Goal: Task Accomplishment & Management: Complete application form

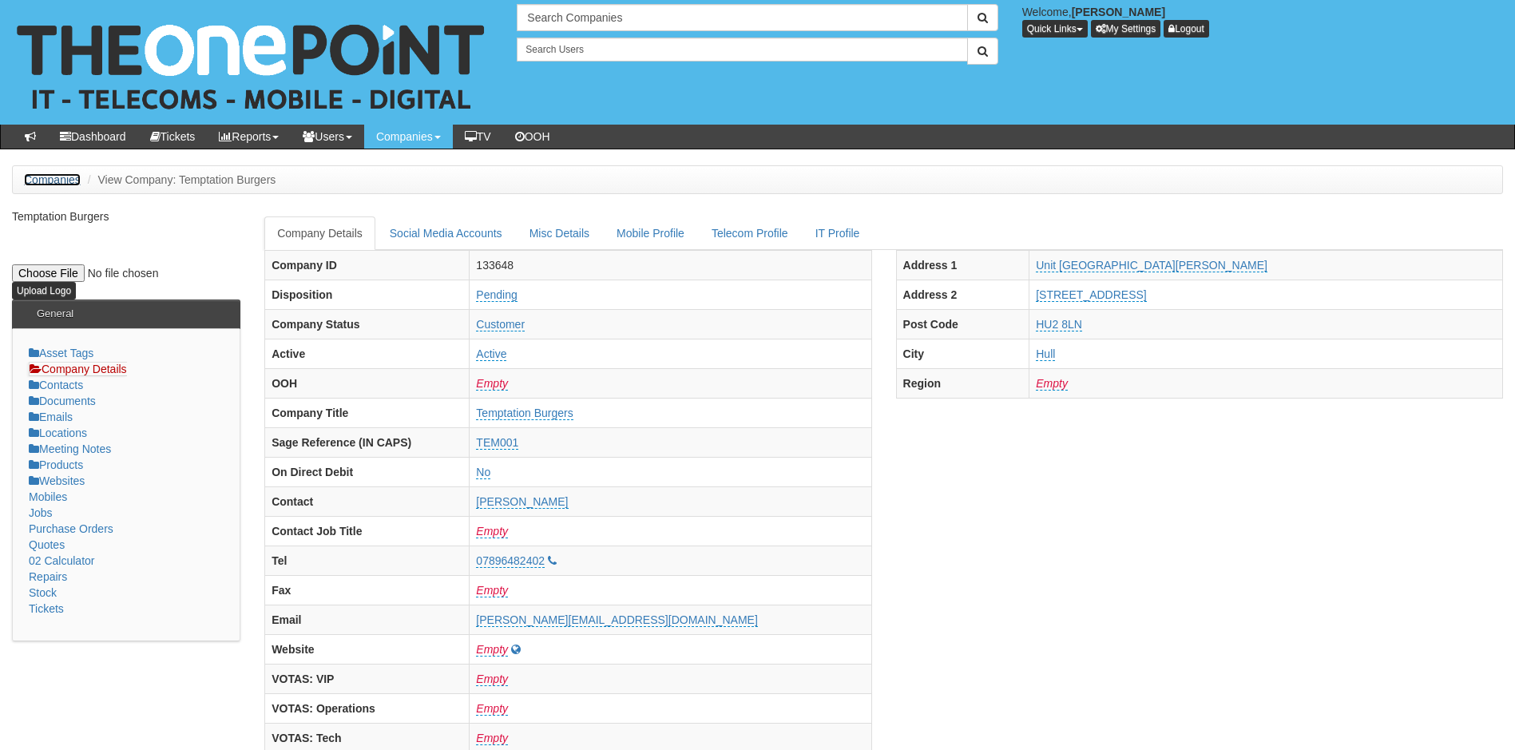
click at [52, 180] on link "Companies" at bounding box center [52, 179] width 57 height 13
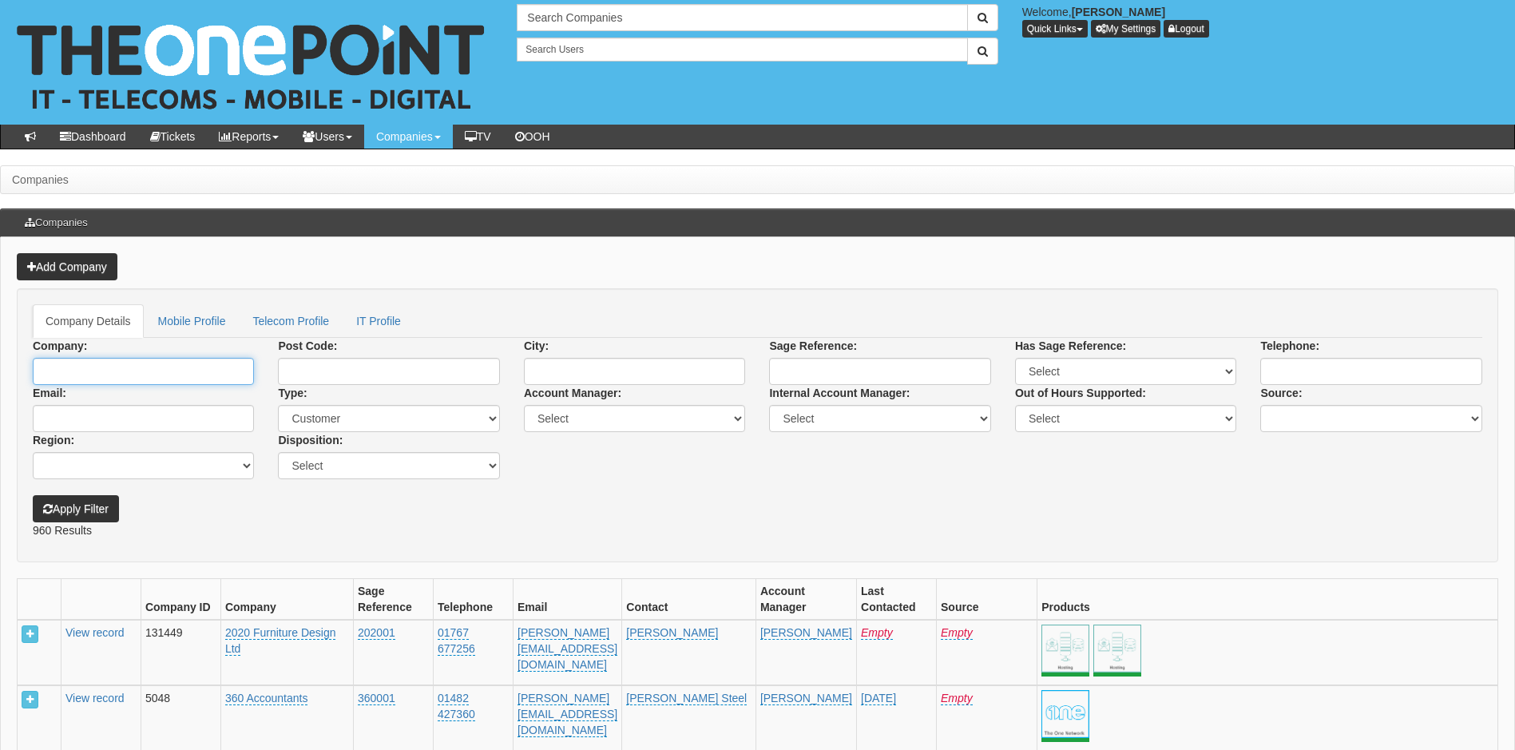
click at [121, 369] on input "Company:" at bounding box center [143, 371] width 221 height 27
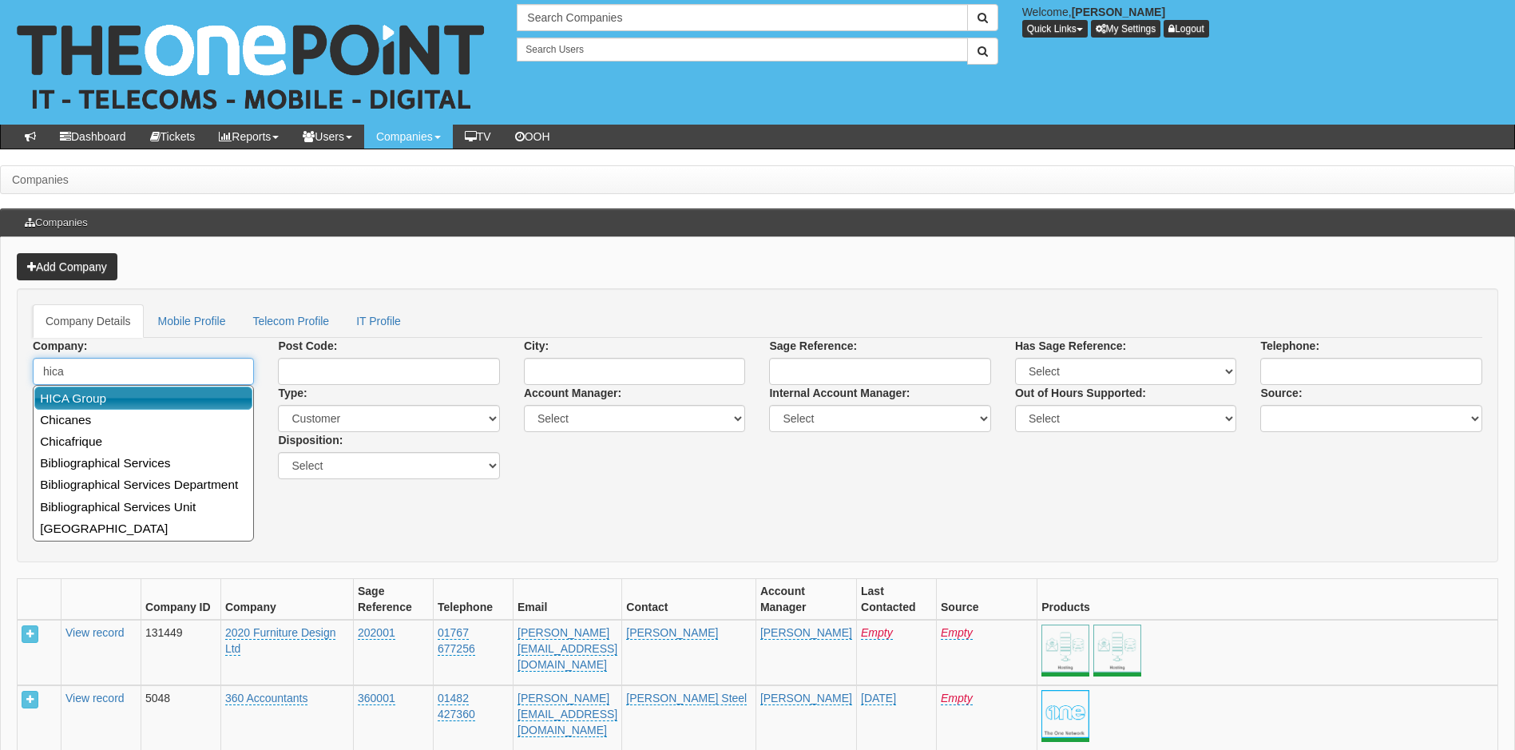
click at [125, 394] on link "HICA Group" at bounding box center [143, 398] width 218 height 23
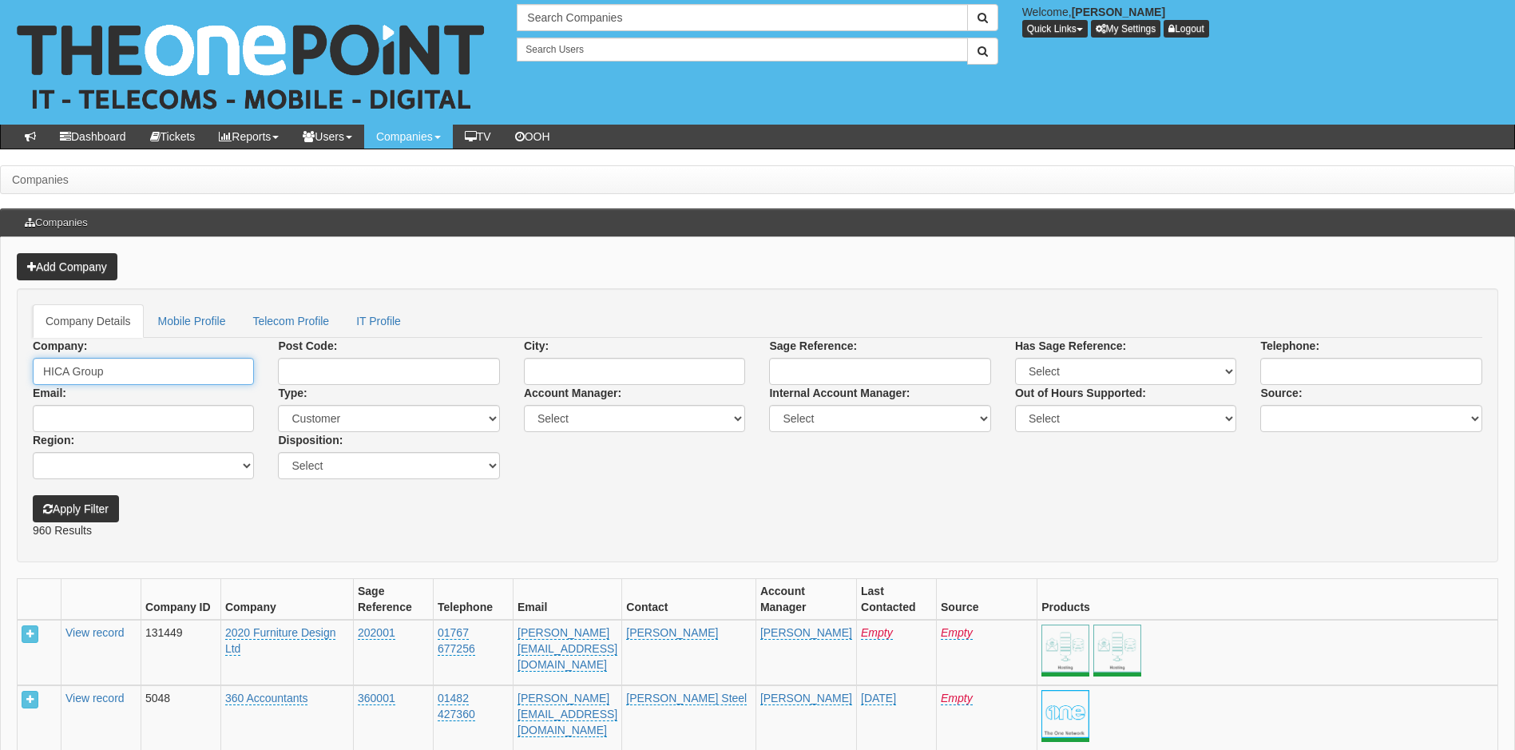
type input "HICA Group"
click at [33, 495] on button "Apply Filter" at bounding box center [76, 508] width 86 height 27
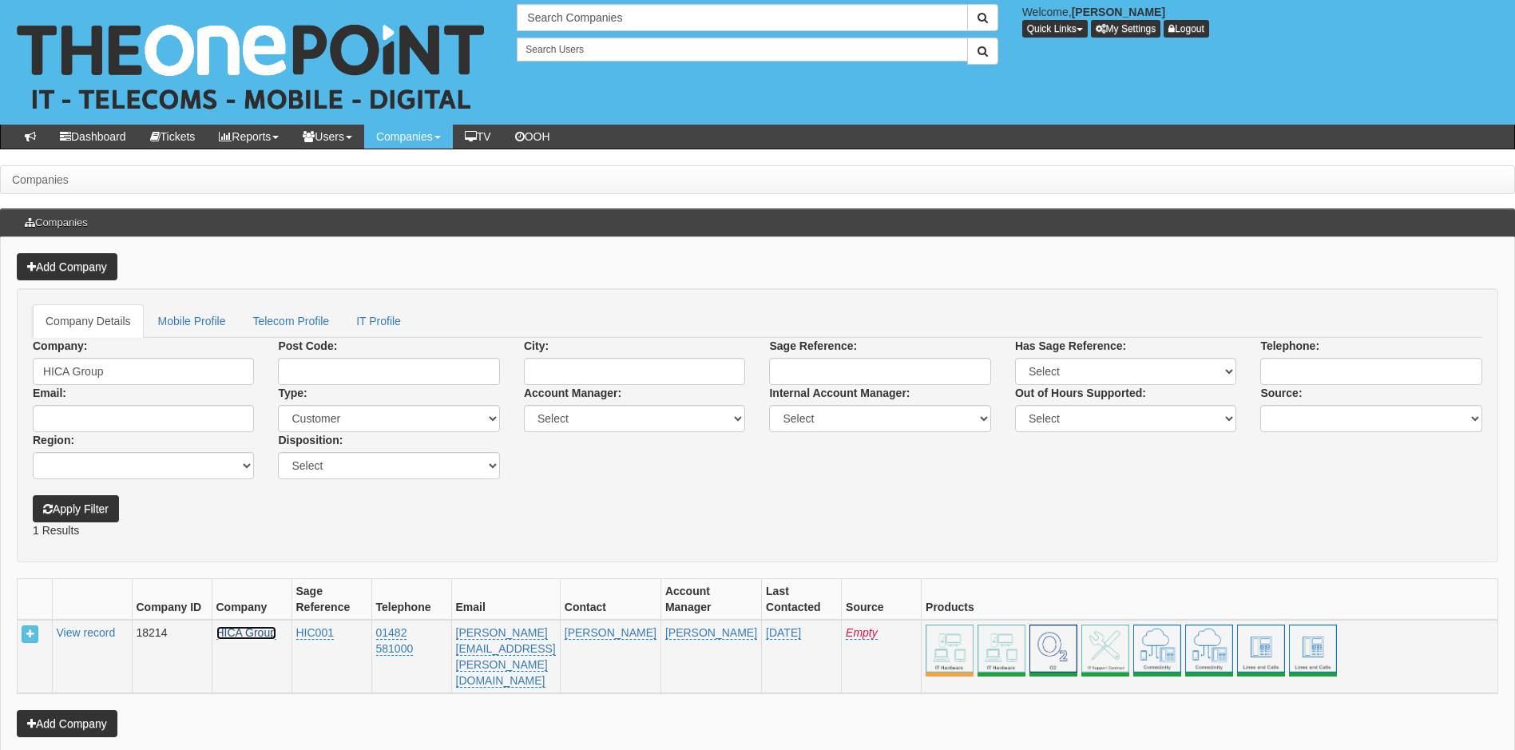
click at [247, 633] on link "HICA Group" at bounding box center [246, 633] width 60 height 14
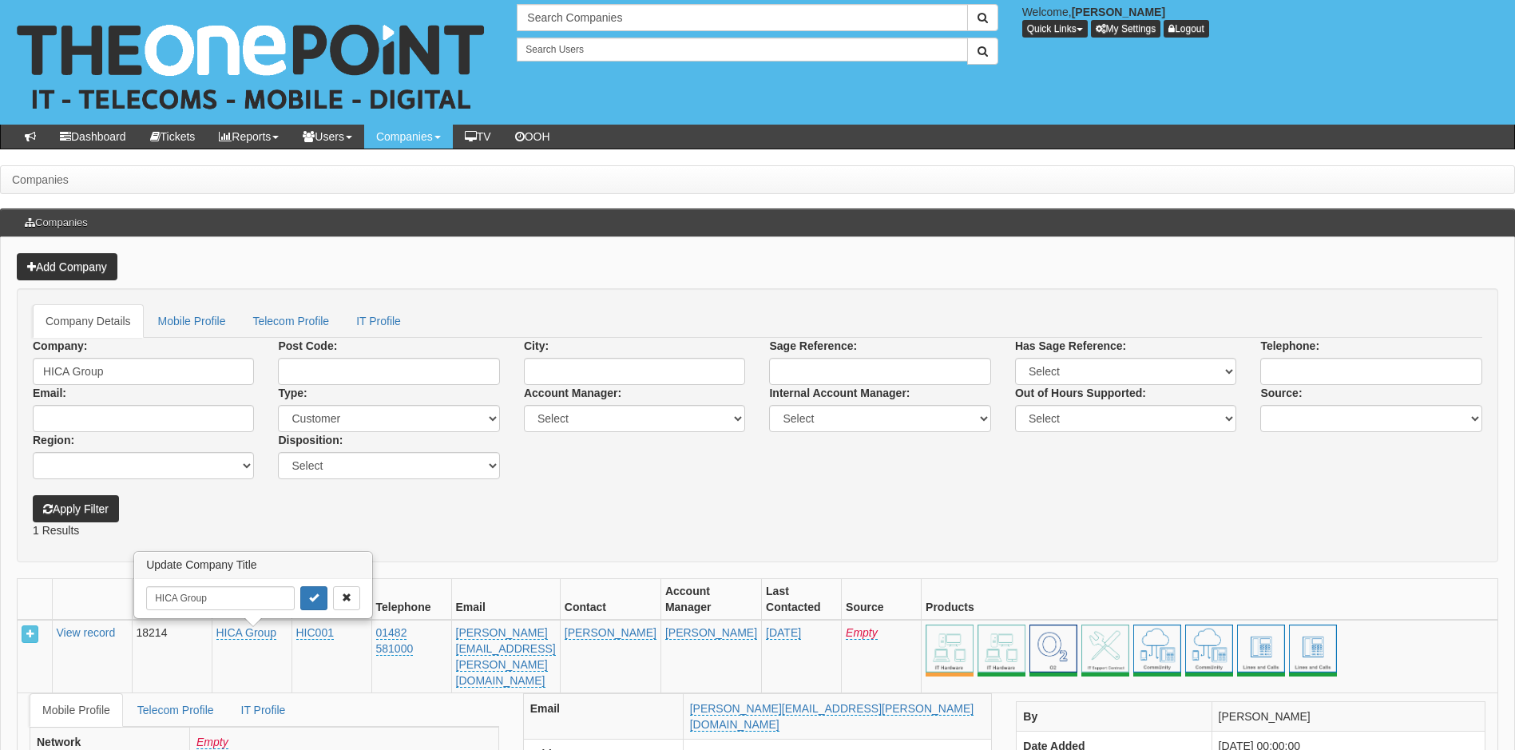
click at [419, 540] on form "Company Details Mobile Profile Telecom Profile IT Profile Company: HICA Group P…" at bounding box center [758, 425] width 1482 height 274
click at [93, 630] on link "View record" at bounding box center [86, 632] width 59 height 13
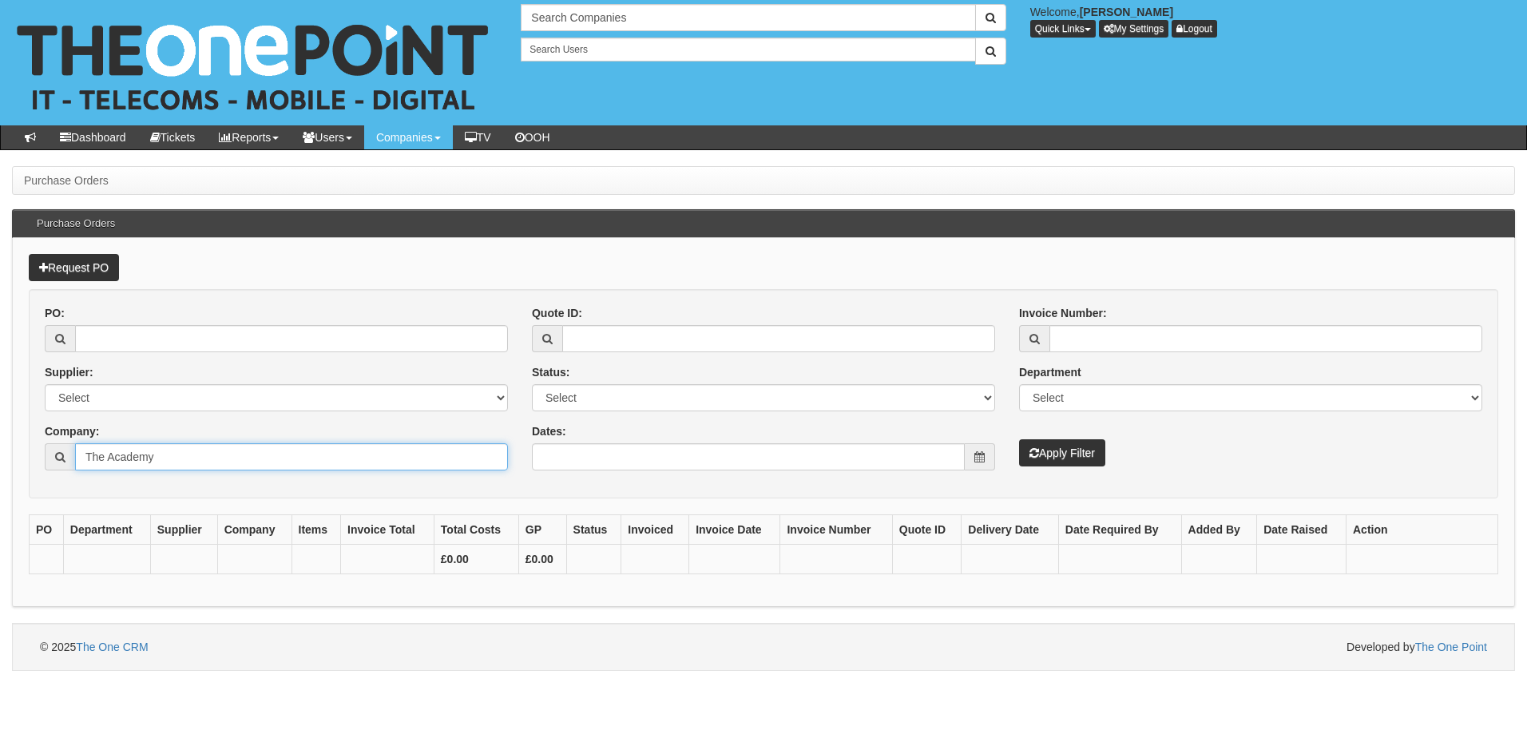
click at [182, 460] on input "The Academy" at bounding box center [291, 456] width 433 height 27
click at [182, 459] on input "The Academy" at bounding box center [291, 456] width 433 height 27
click at [182, 457] on input "The Academy" at bounding box center [291, 456] width 433 height 27
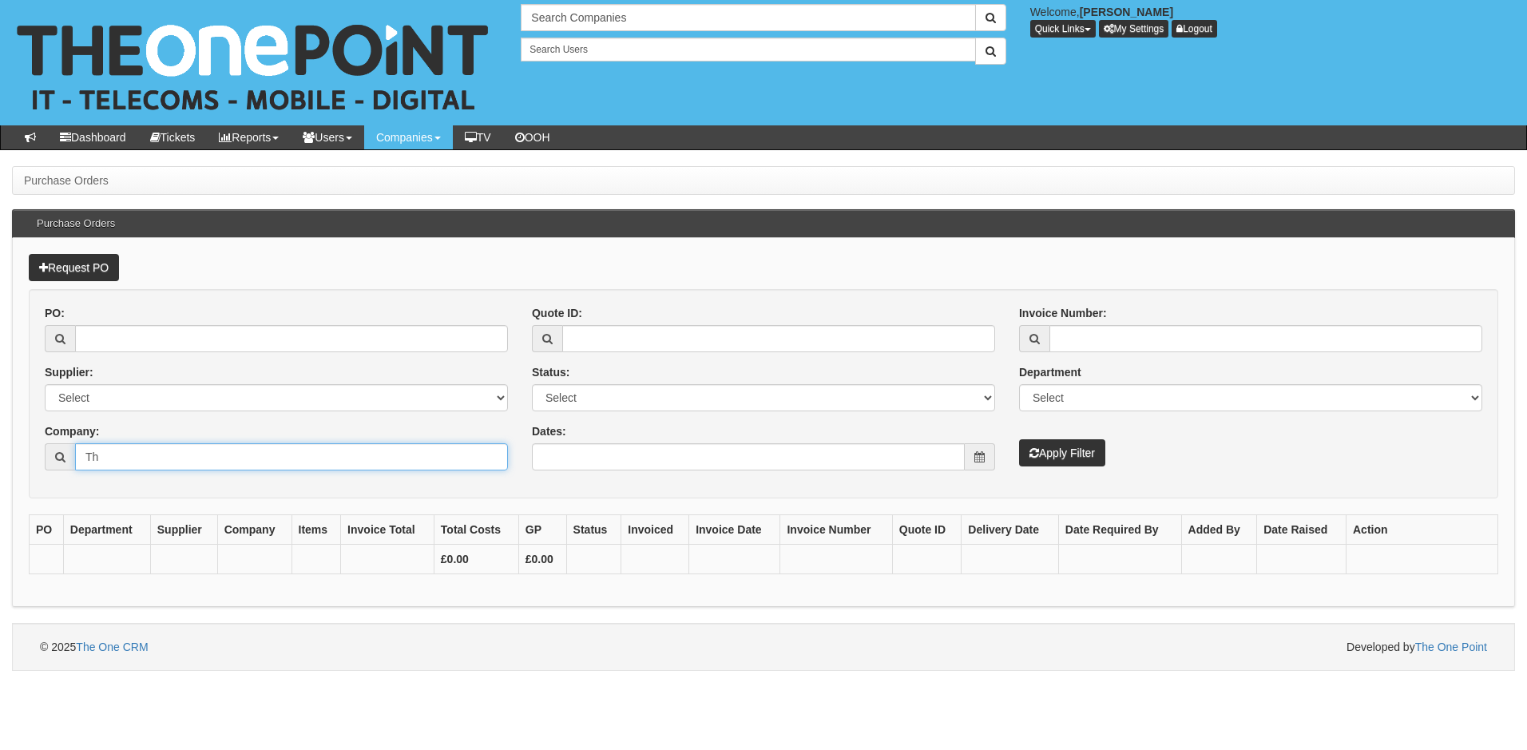
type input "T"
type input "h"
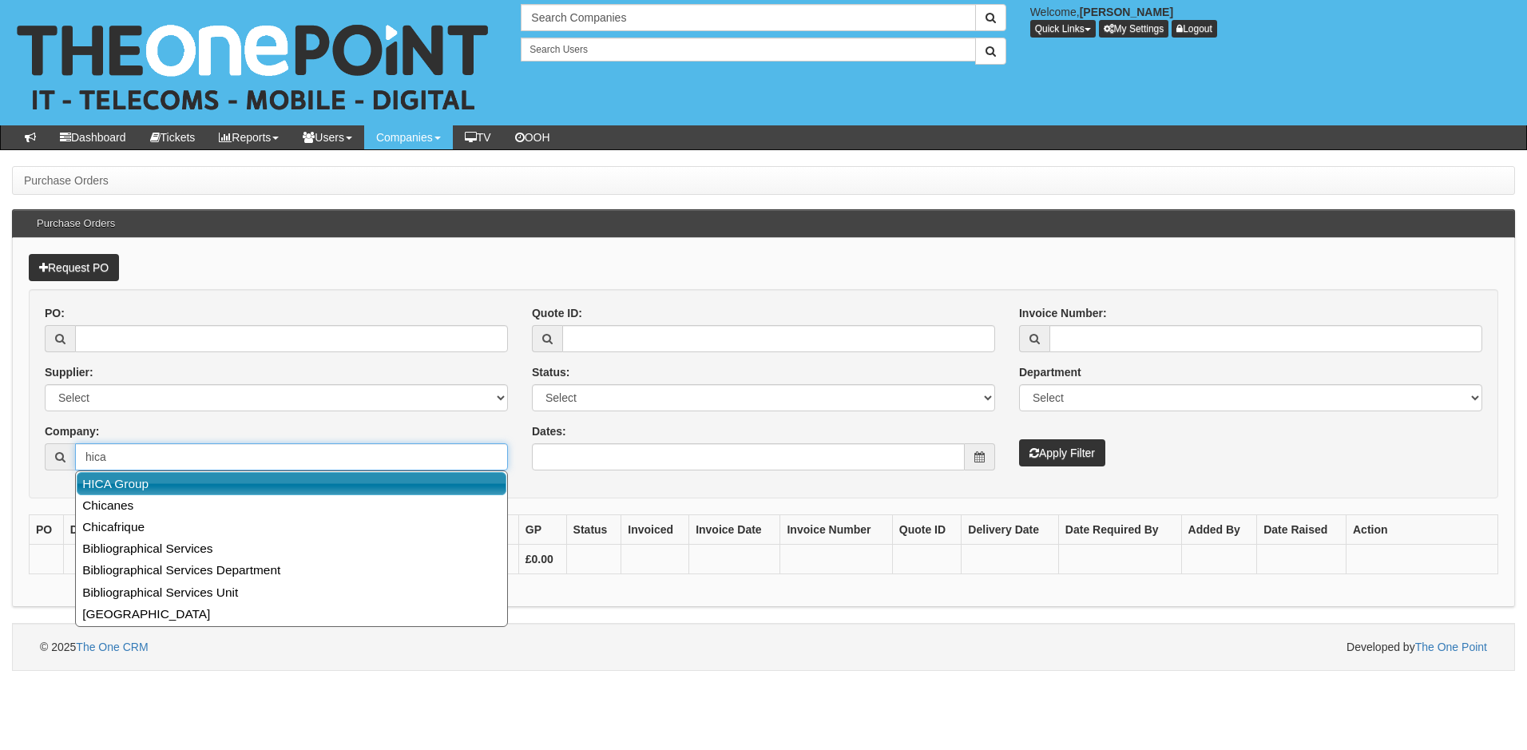
click at [181, 479] on link "HICA Group" at bounding box center [292, 483] width 430 height 23
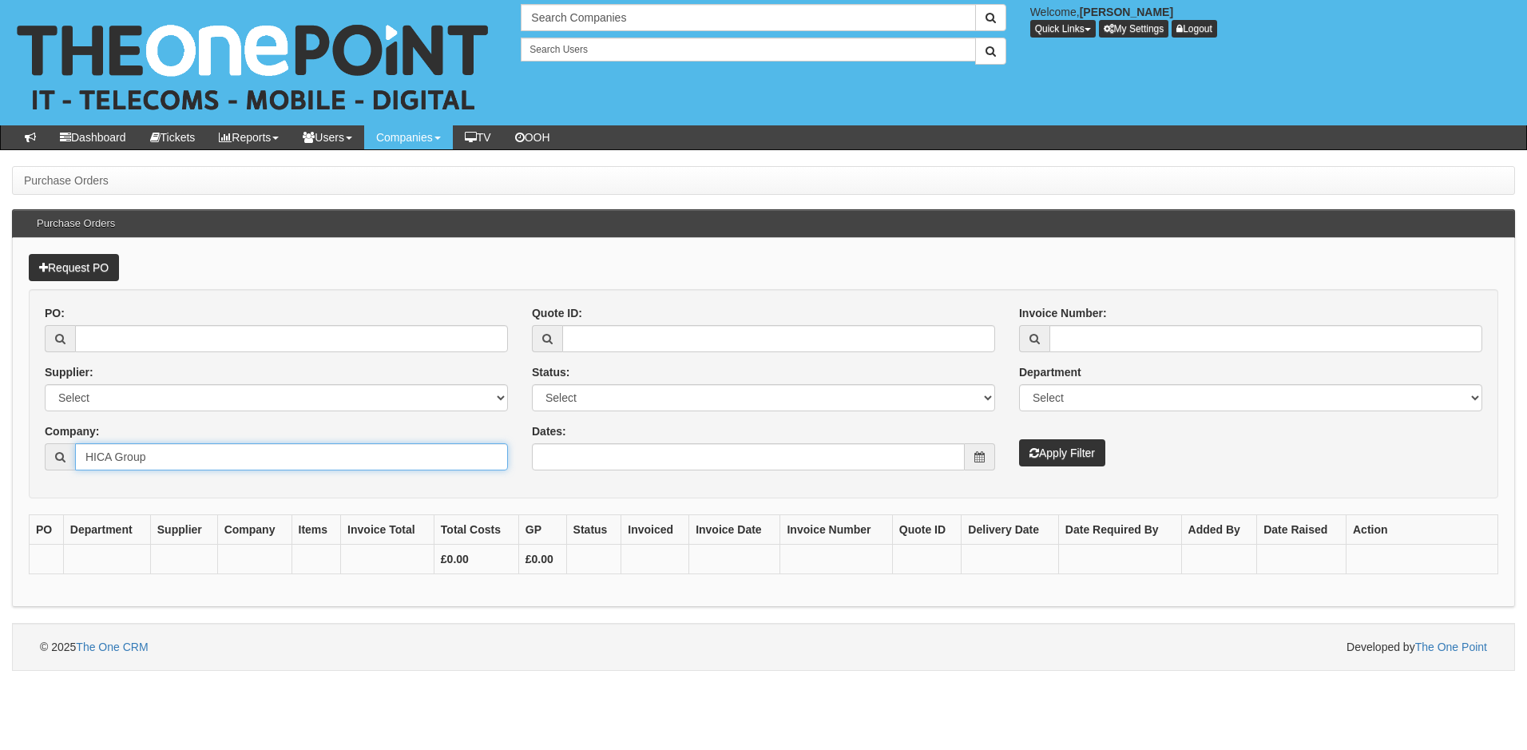
type input "HICA Group"
click at [1089, 455] on button "Apply Filter" at bounding box center [1062, 452] width 86 height 27
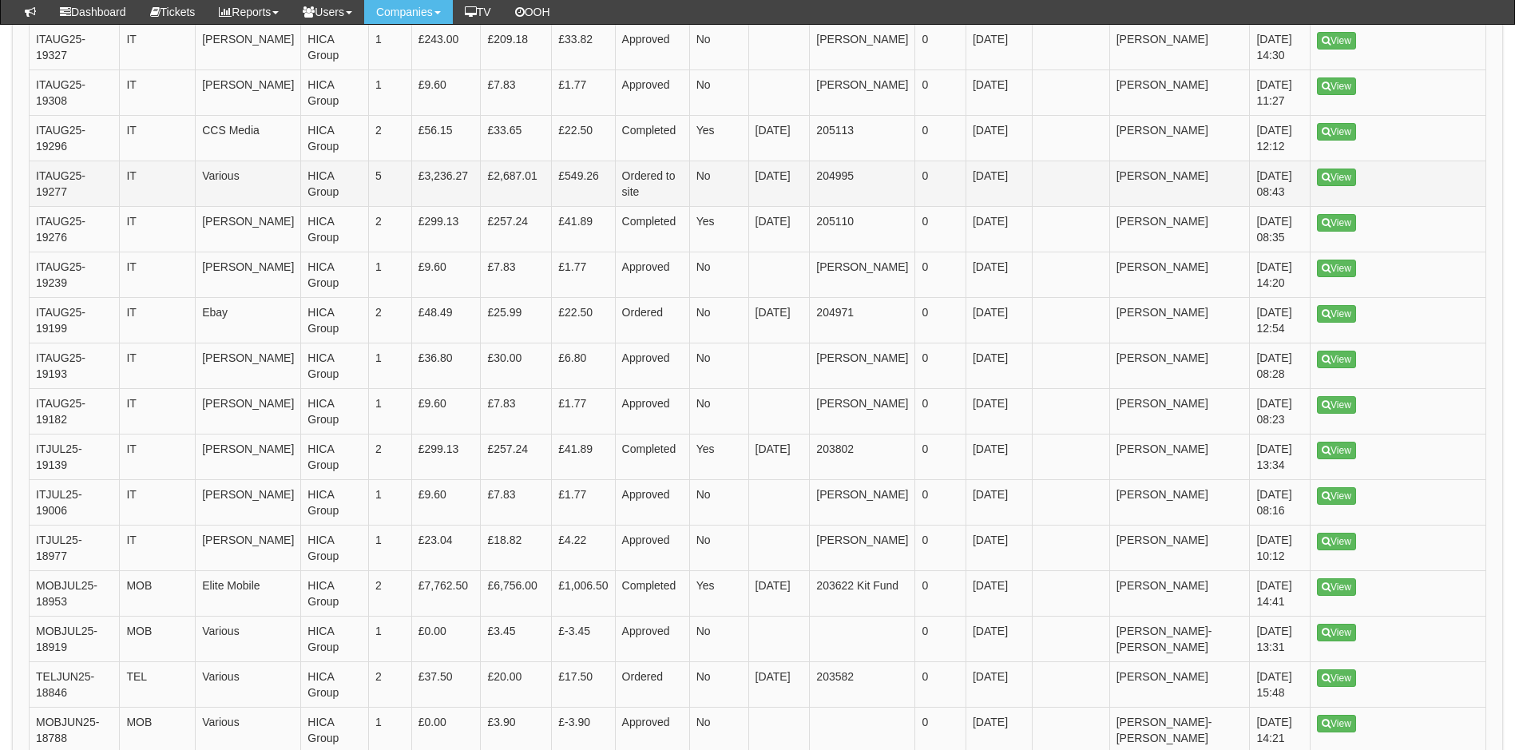
scroll to position [719, 0]
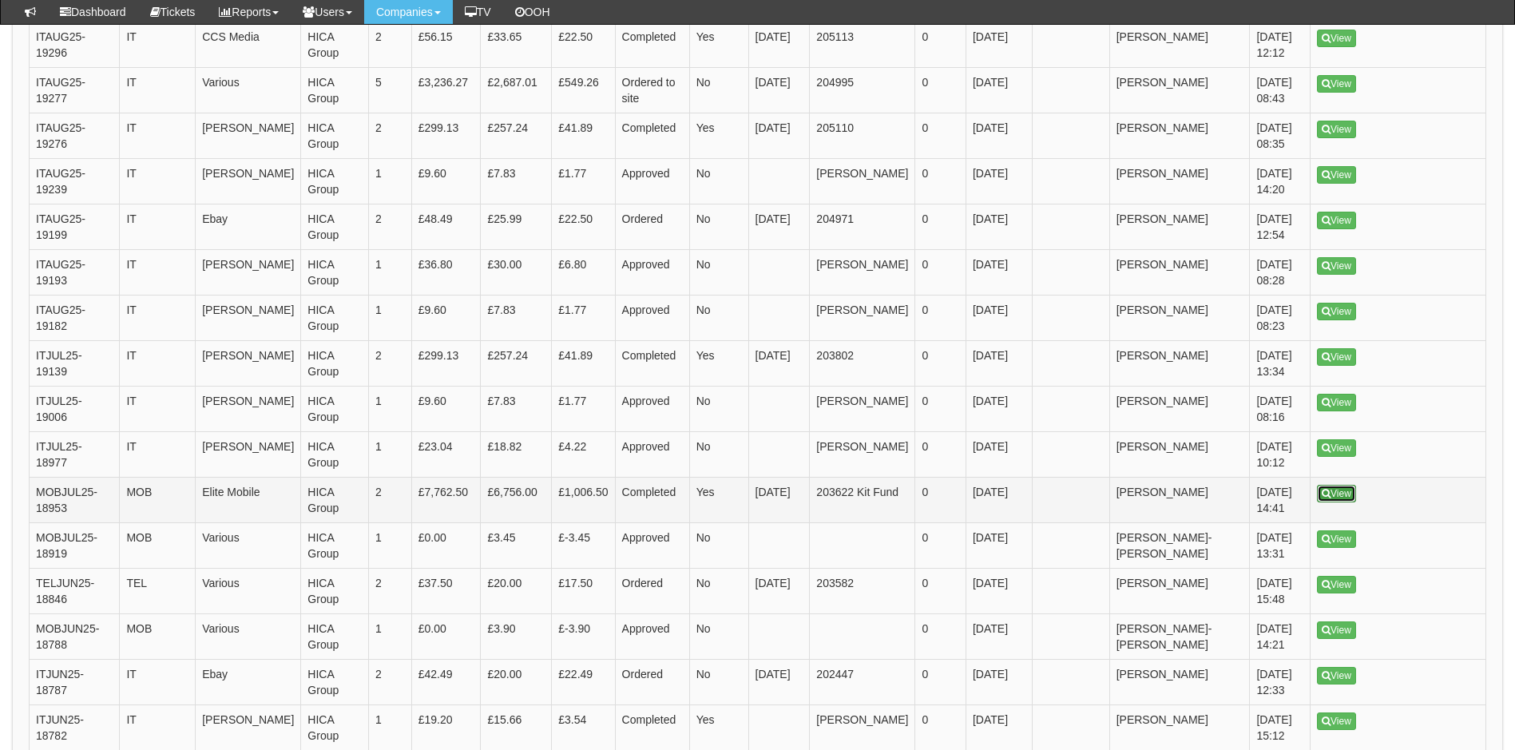
click at [1347, 485] on link "View" at bounding box center [1336, 494] width 39 height 18
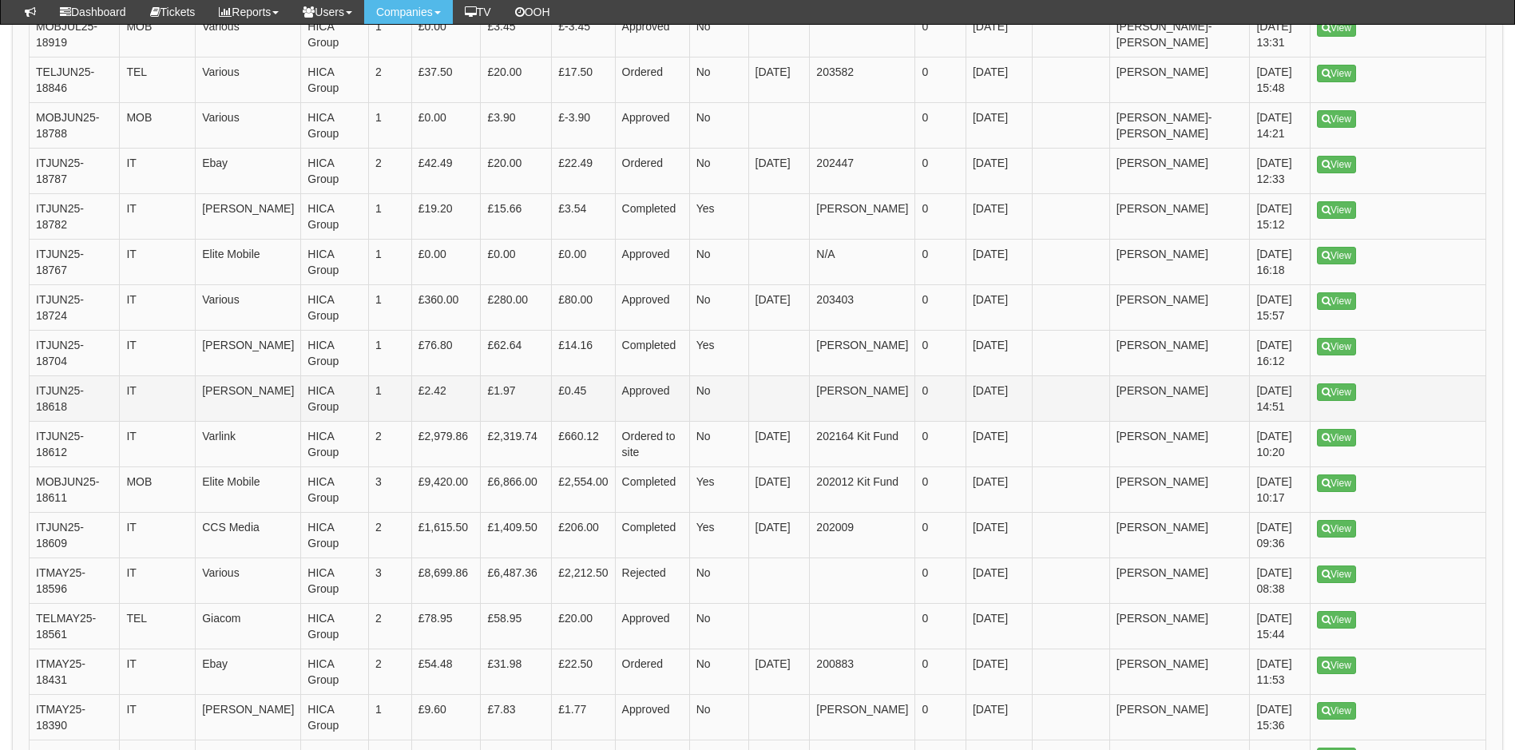
scroll to position [1239, 0]
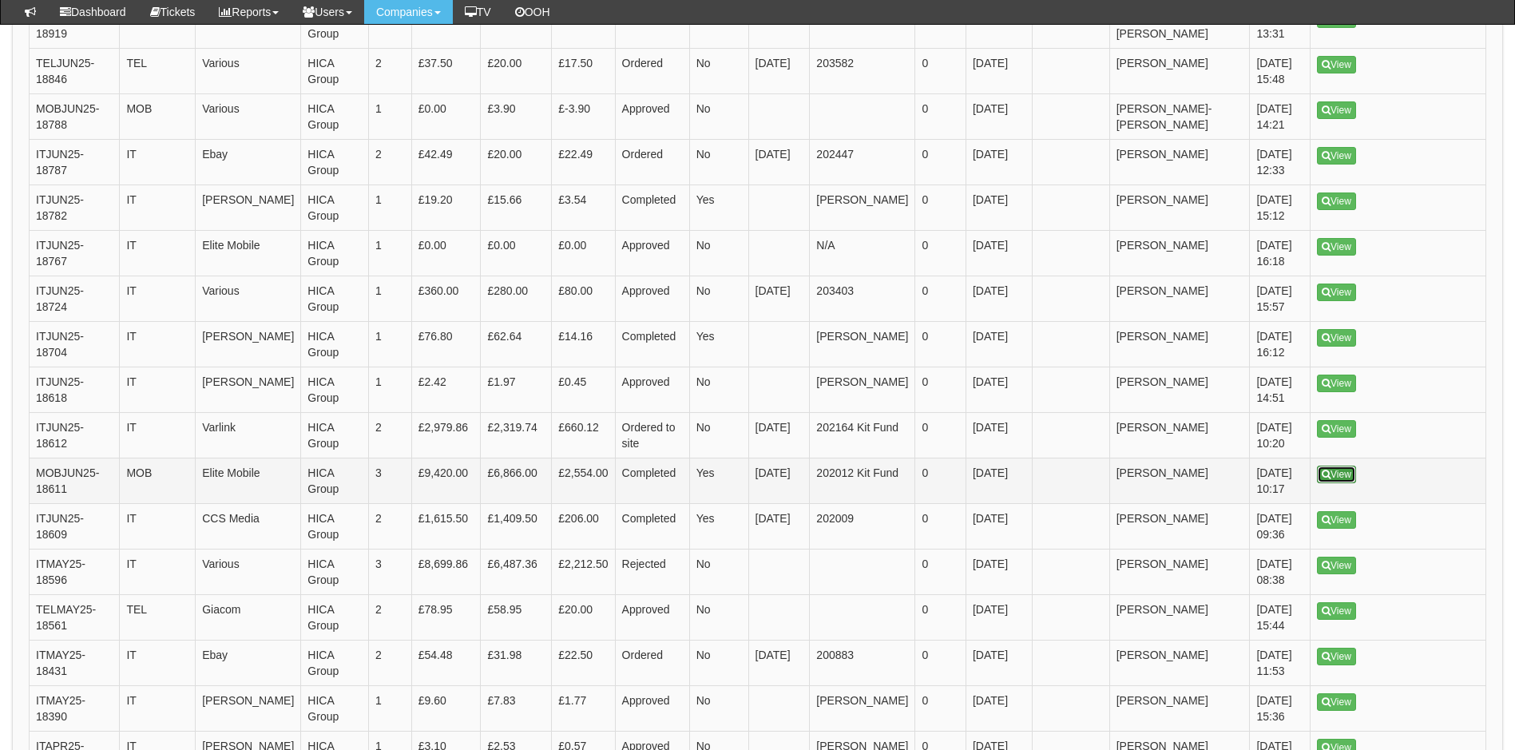
click at [1338, 466] on link "View" at bounding box center [1336, 475] width 39 height 18
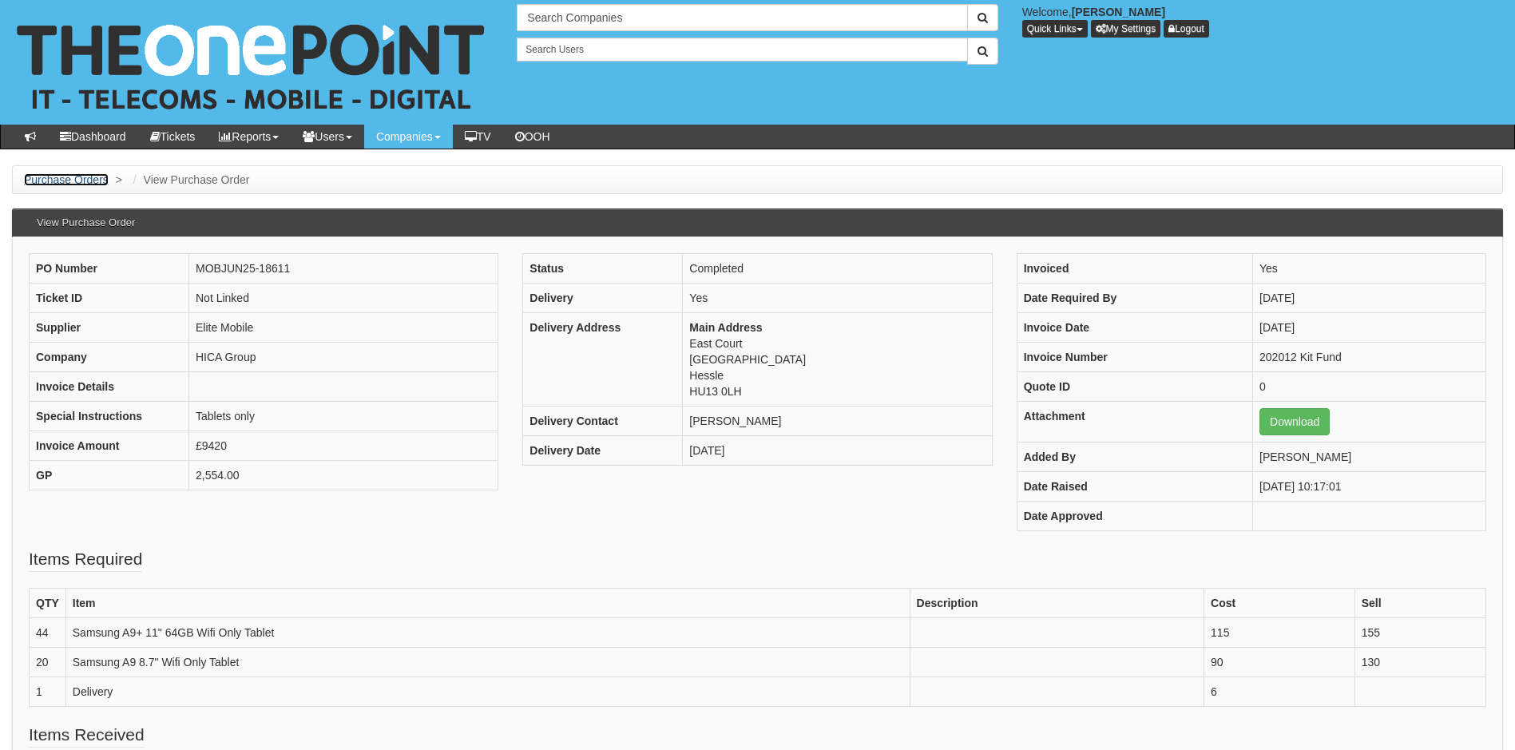
click at [75, 181] on link "Purchase Orders" at bounding box center [66, 179] width 85 height 13
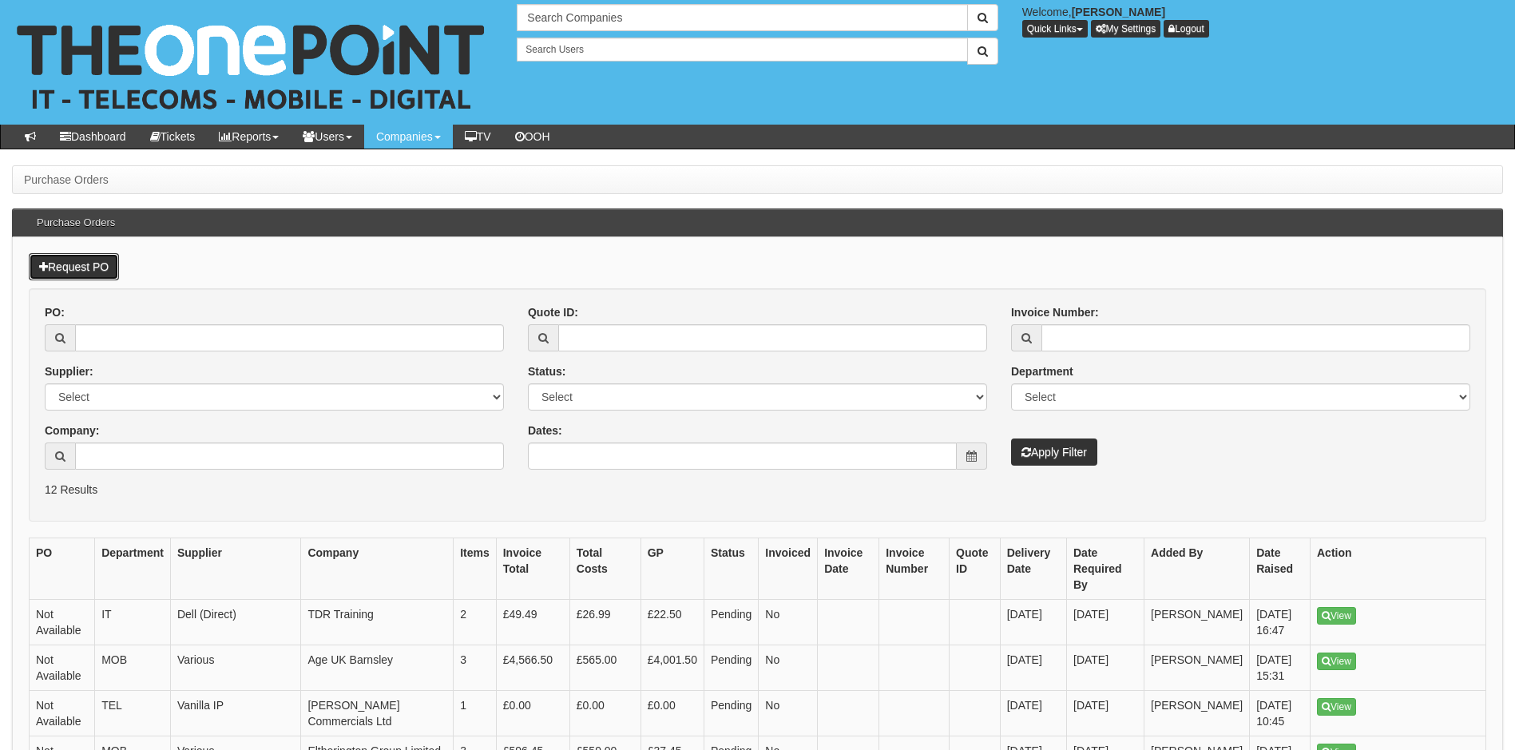
click at [85, 270] on link "Request PO" at bounding box center [74, 266] width 90 height 27
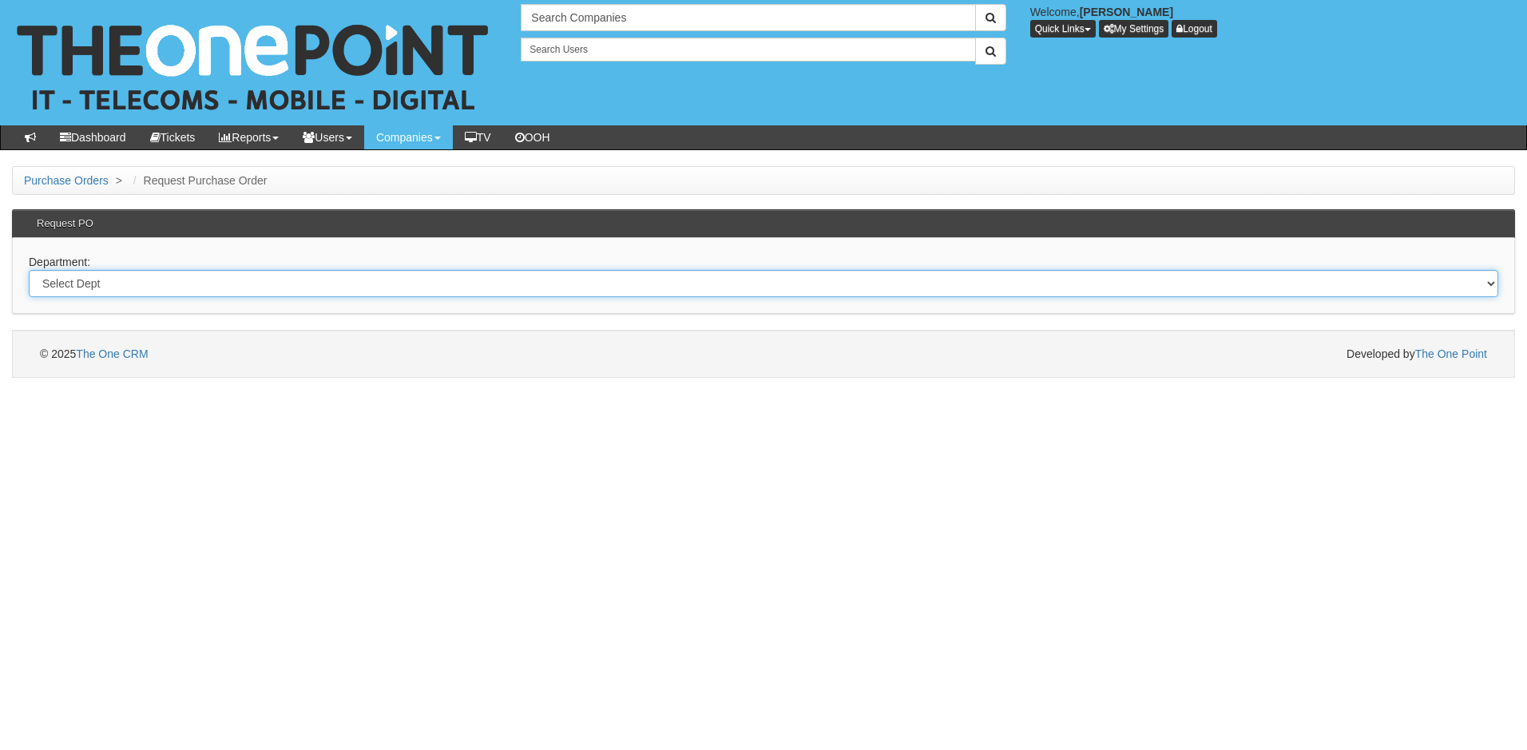
click at [163, 288] on select "Select Dept Digital Internal IT Mobiles Marketing Telecoms" at bounding box center [764, 283] width 1470 height 27
select select "?pipeID=&dept=IT"
click at [29, 270] on select "Select Dept Digital Internal IT Mobiles Marketing Telecoms" at bounding box center [764, 283] width 1470 height 27
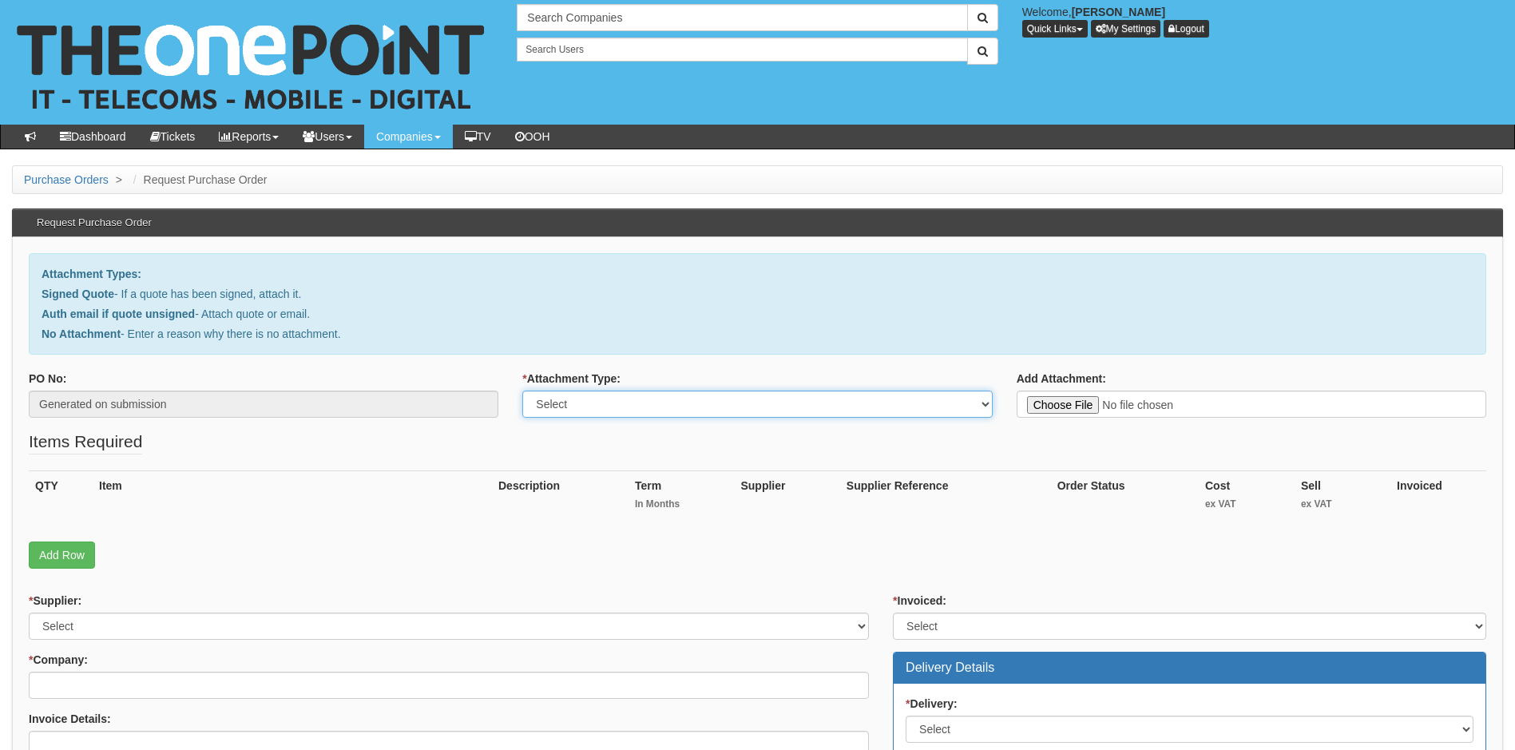
click at [629, 406] on select "Select Signed Quote Auth email with quote if unsigned No Attachment" at bounding box center [757, 404] width 470 height 27
select select "Signed Quote"
click at [522, 391] on select "Select Signed Quote Auth email with quote if unsigned No Attachment" at bounding box center [757, 404] width 470 height 27
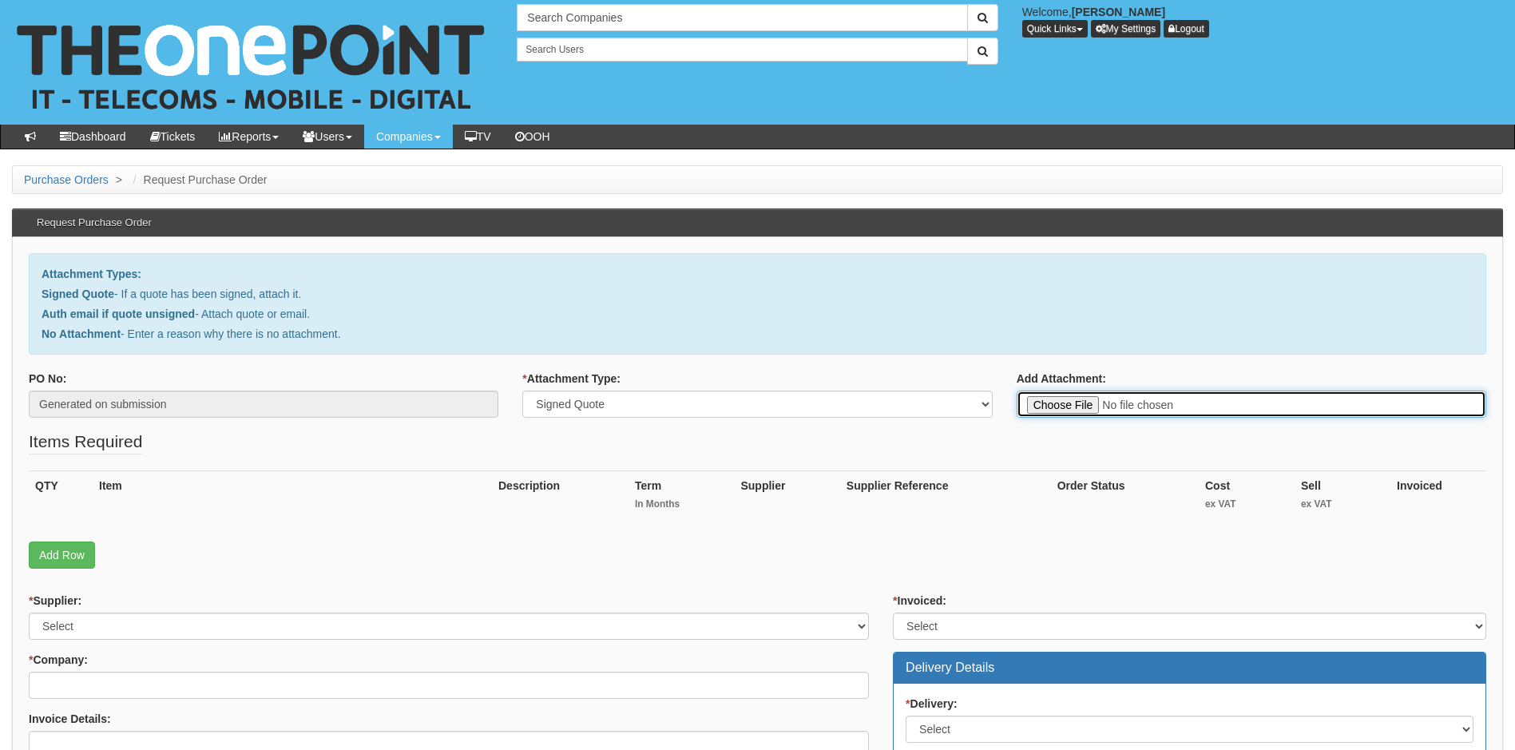
click at [1068, 407] on input "Add Attachment:" at bounding box center [1252, 404] width 470 height 27
type input "C:\fakepath\Summerbridge (ta Humber Doors) - replacement SSD.pdf"
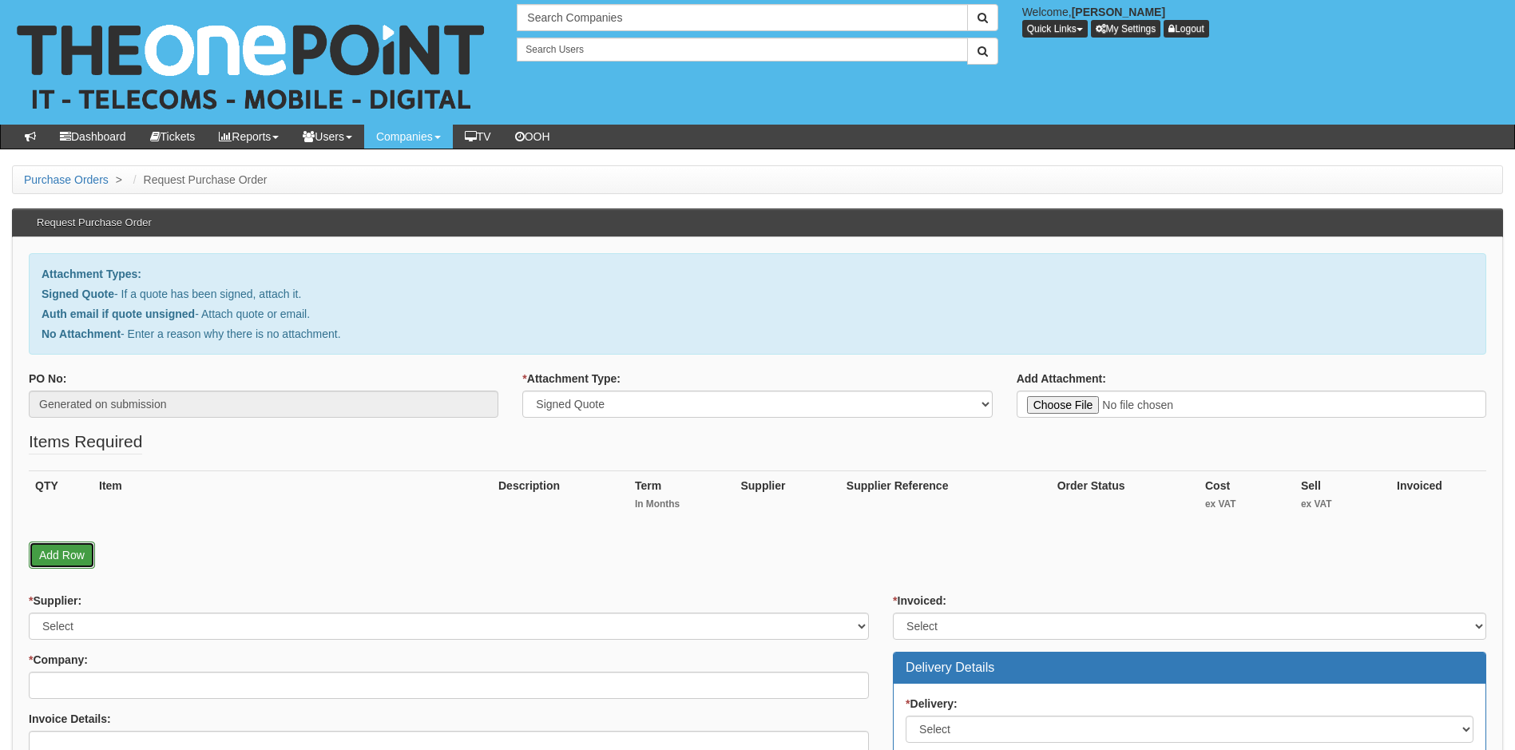
click at [75, 554] on link "Add Row" at bounding box center [62, 555] width 66 height 27
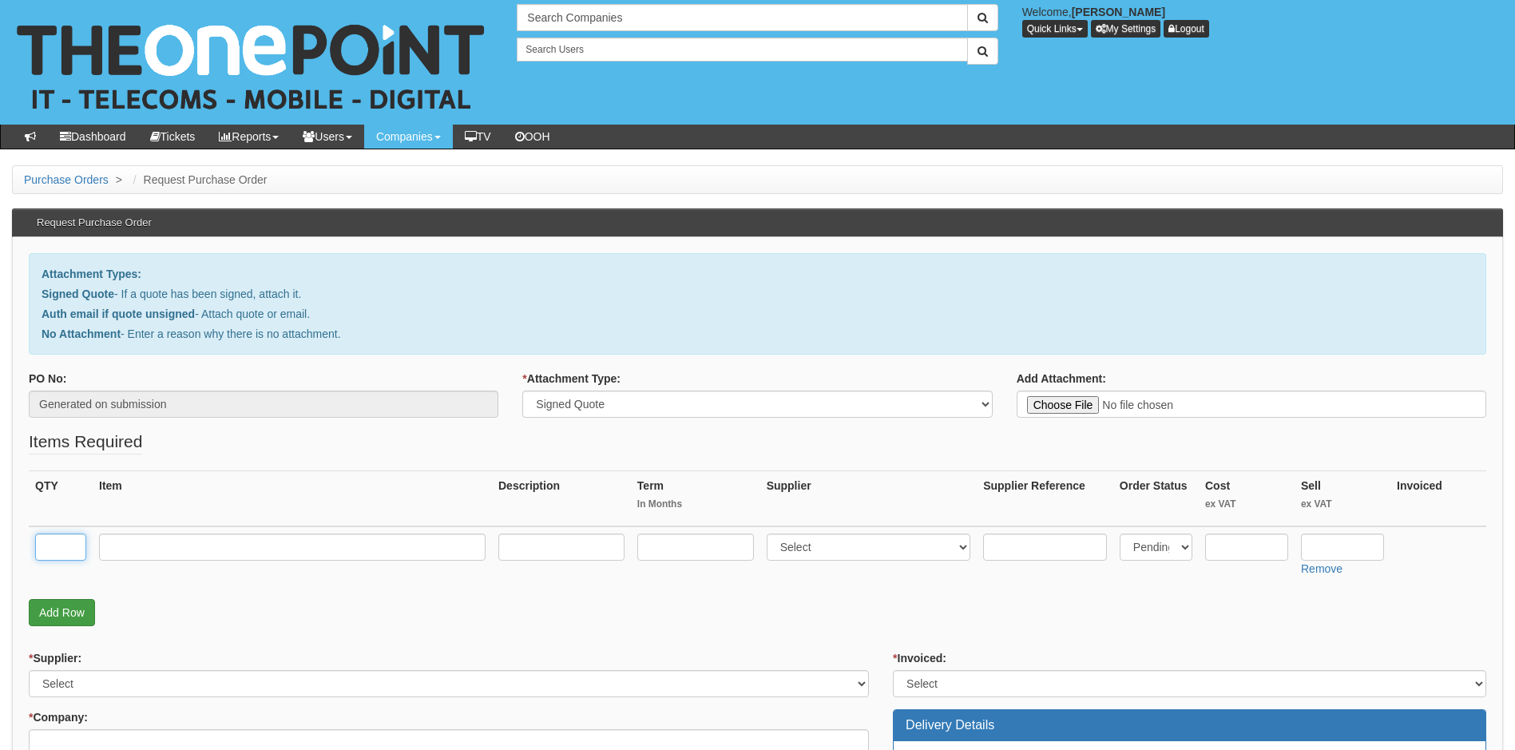
click at [75, 554] on input "text" at bounding box center [60, 547] width 51 height 27
type input "1"
click at [139, 549] on input "text" at bounding box center [292, 547] width 387 height 27
type input "Patriot 512Gb SSD"
click at [532, 546] on input "text" at bounding box center [561, 547] width 126 height 27
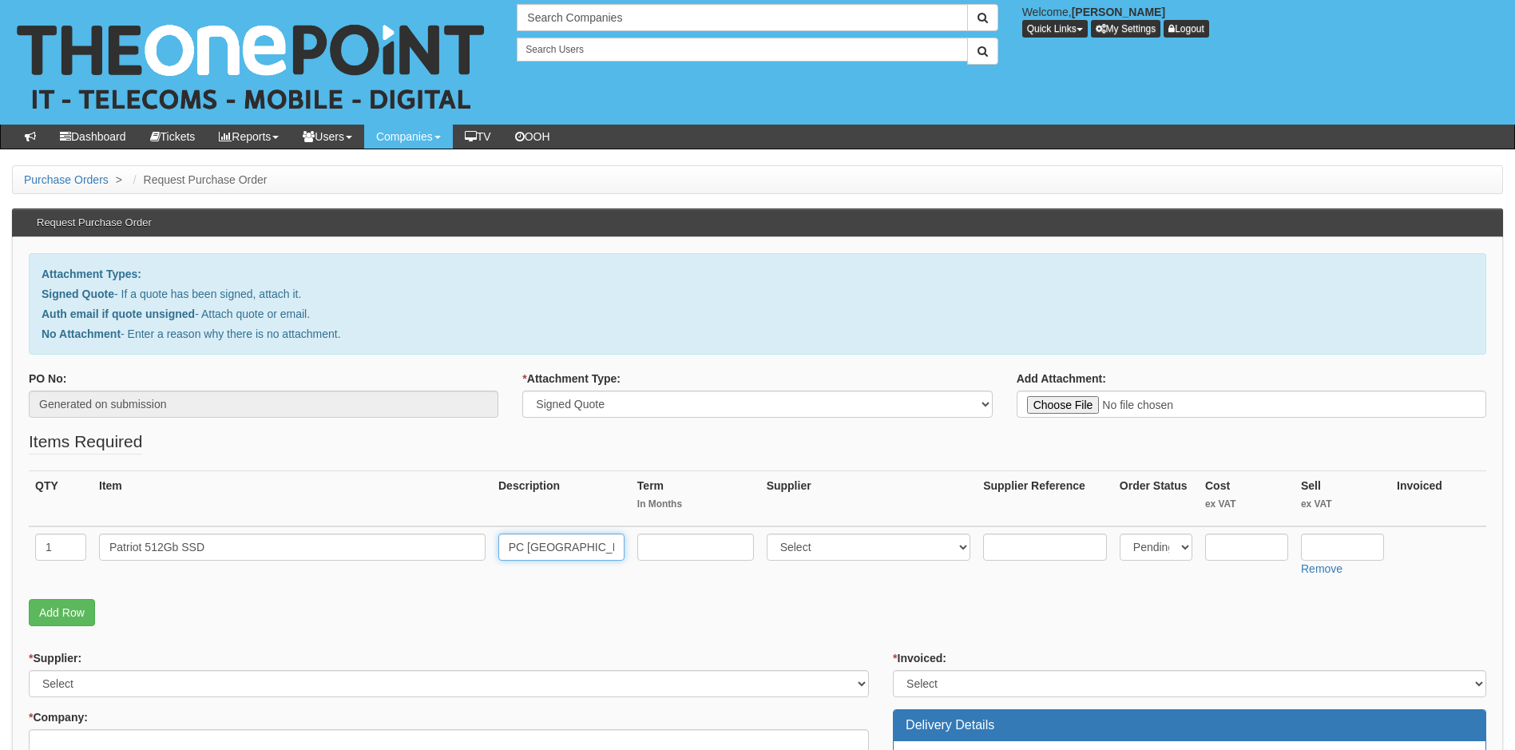
scroll to position [0, 85]
type input "Purchased from PC Shack Witty Street"
select select "124"
type input "29"
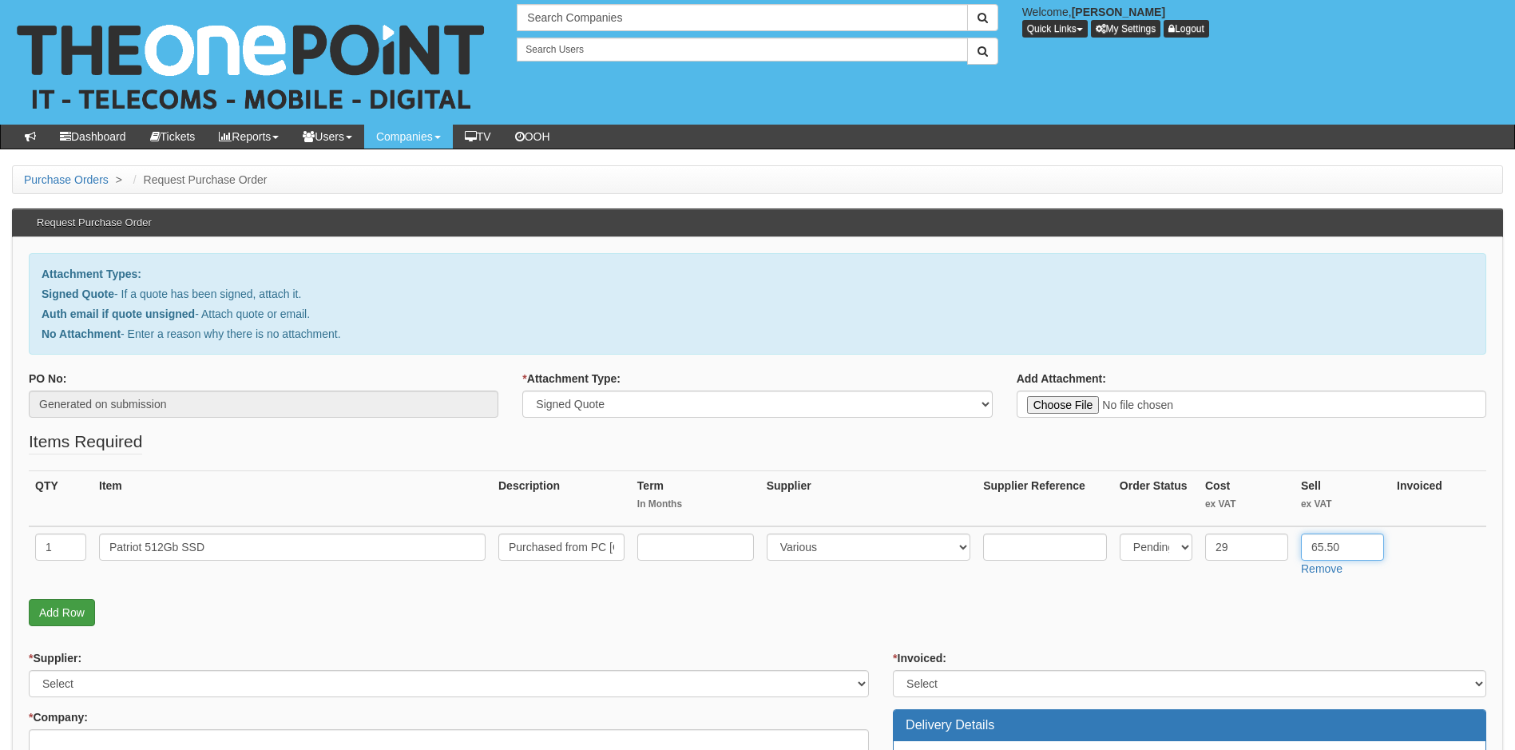
type input "65.50"
click at [81, 612] on link "Add Row" at bounding box center [62, 612] width 66 height 27
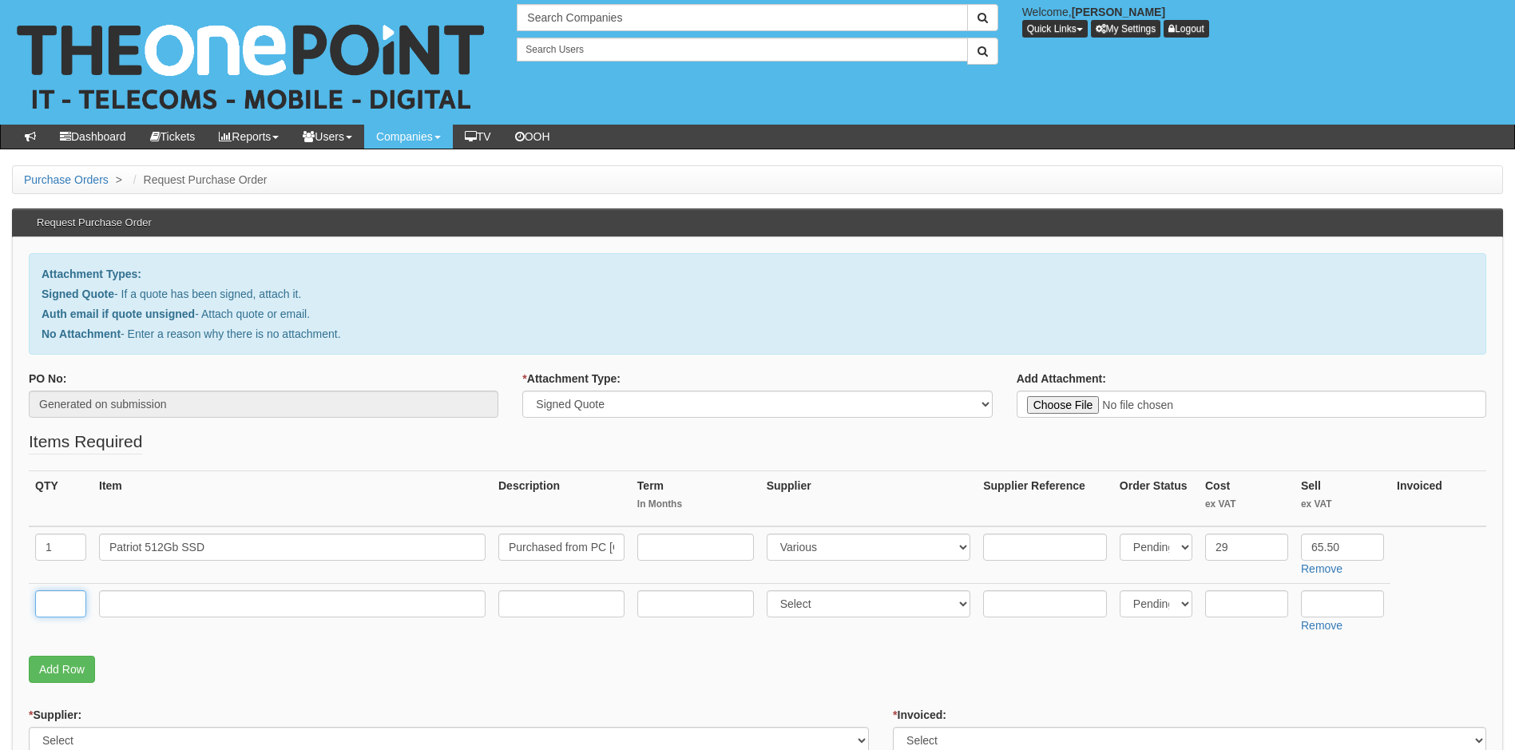
click at [68, 605] on input "text" at bounding box center [60, 603] width 51 height 27
type input "1"
click at [160, 603] on input "text" at bounding box center [292, 603] width 387 height 27
type input "Delivery"
select select "81"
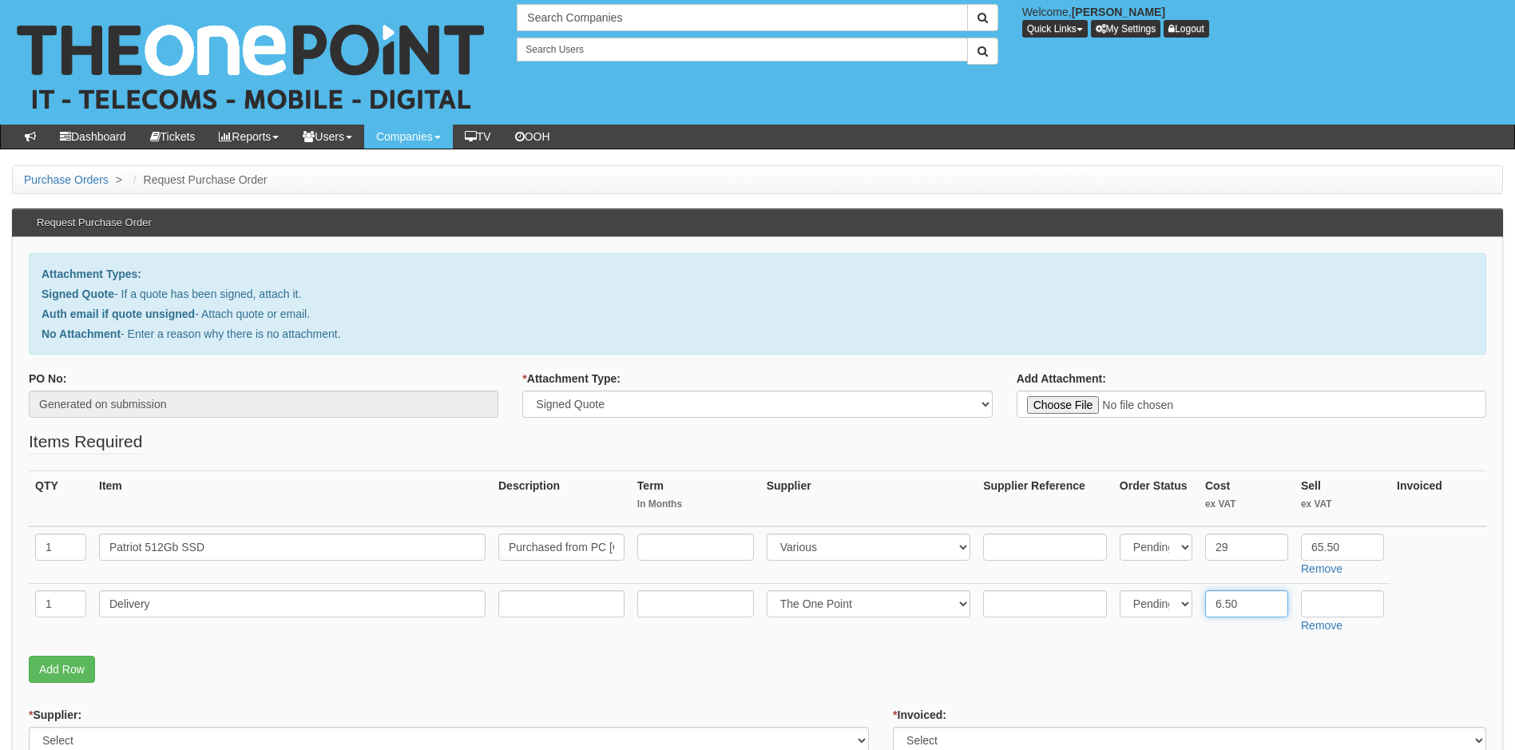
type input "6.50"
type input "2"
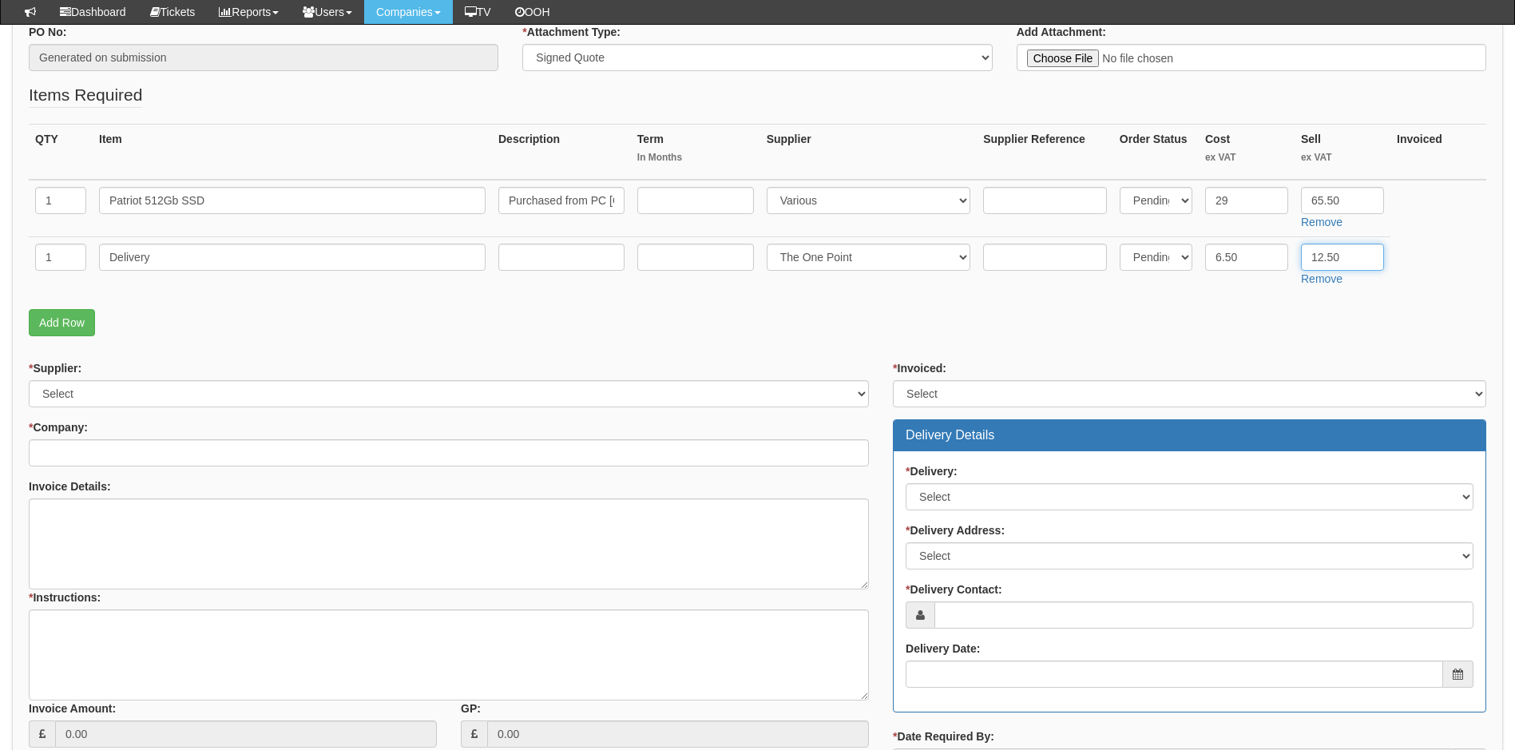
scroll to position [319, 0]
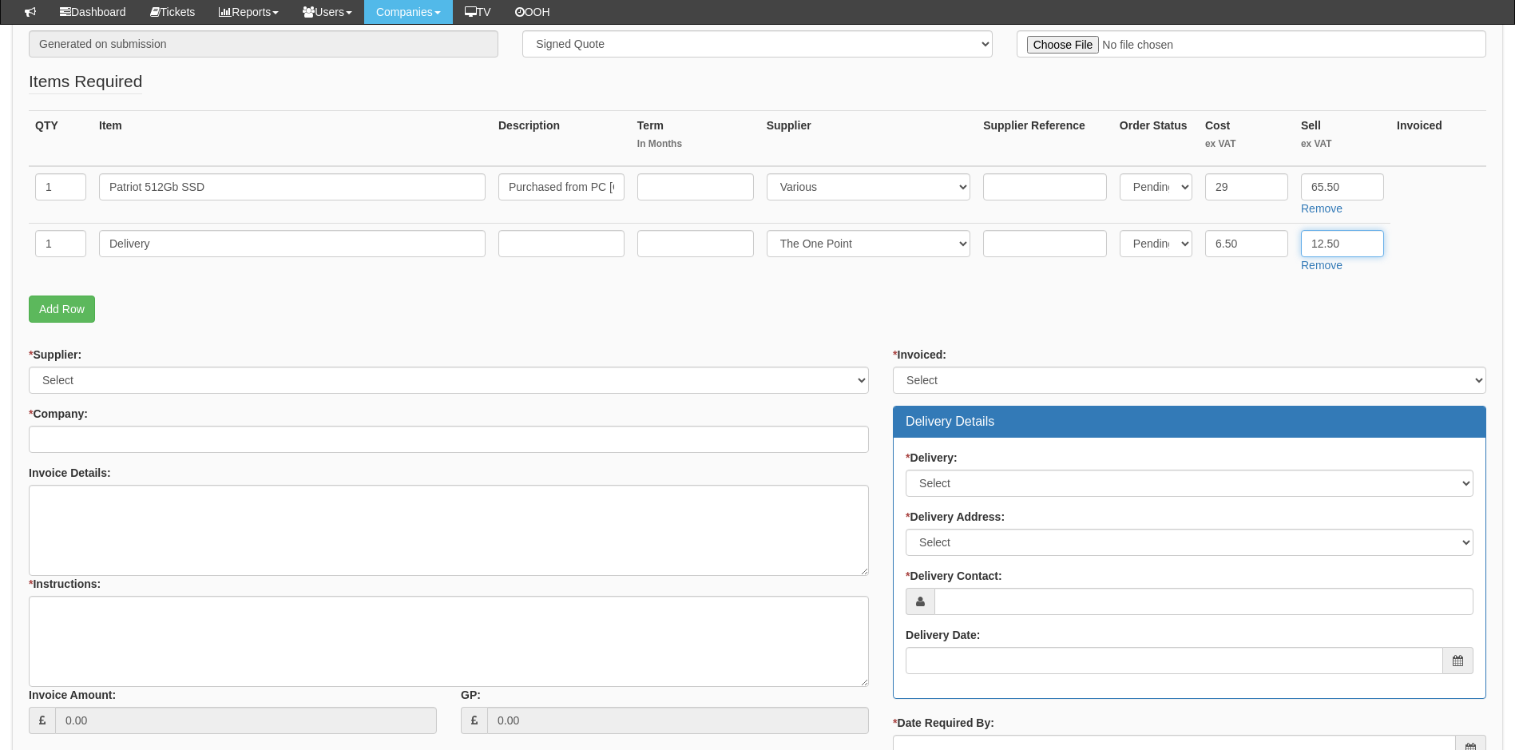
type input "12.50"
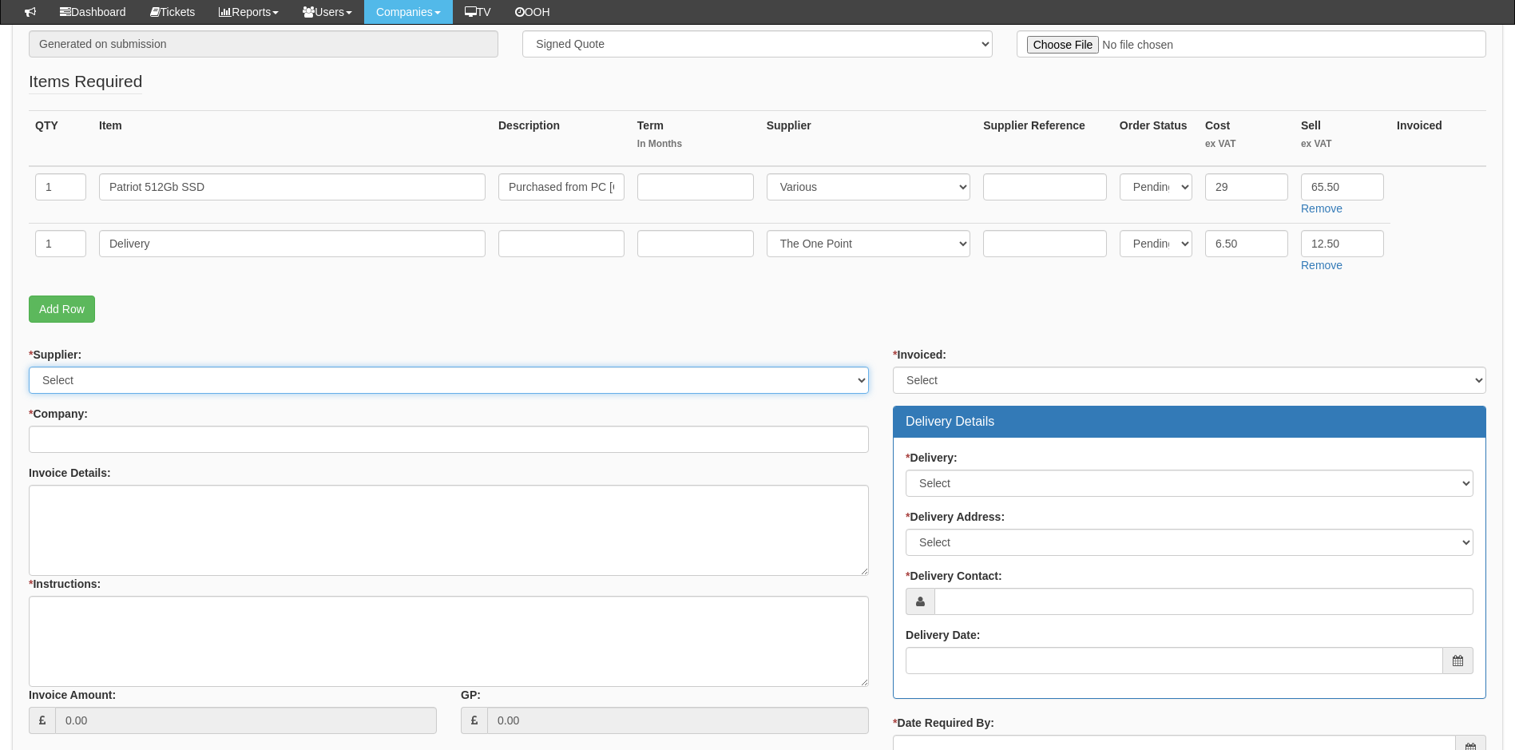
click at [232, 372] on select "Select 123 REG.co.uk 1Password 3 4Gon AA Jones Electric Ltd Abzorb Access Group…" at bounding box center [449, 380] width 840 height 27
select select "124"
click at [232, 372] on select "Select 123 REG.co.uk 1Password 3 4Gon AA Jones Electric Ltd Abzorb Access Group…" at bounding box center [449, 380] width 840 height 27
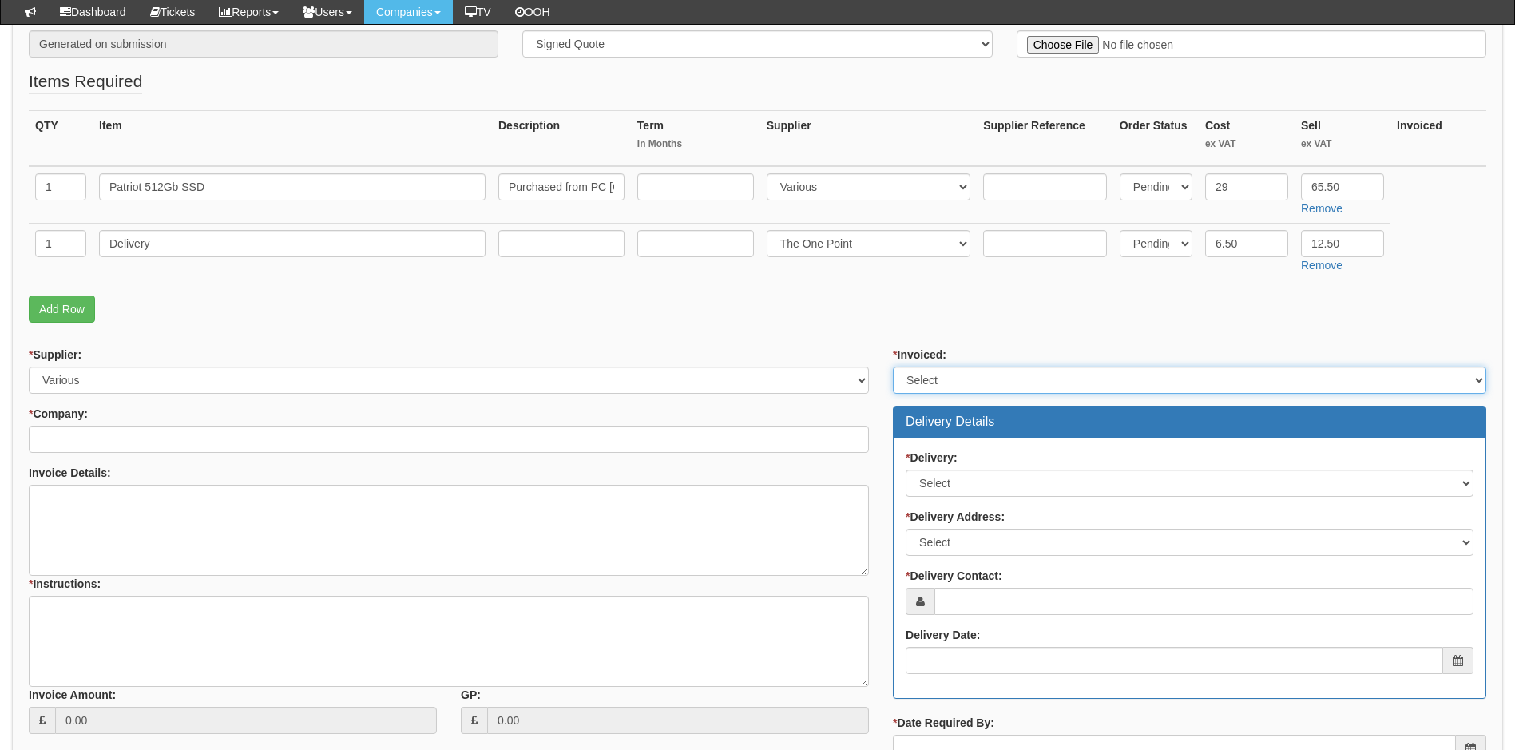
click at [1010, 384] on select "Select Yes No N/A STB (part of order)" at bounding box center [1189, 380] width 593 height 27
click at [893, 367] on select "Select Yes No N/A STB (part of order)" at bounding box center [1189, 380] width 593 height 27
click at [996, 375] on select "Select Yes No N/A STB (part of order)" at bounding box center [1189, 380] width 593 height 27
select select "1"
click at [893, 367] on select "Select Yes No N/A STB (part of order)" at bounding box center [1189, 380] width 593 height 27
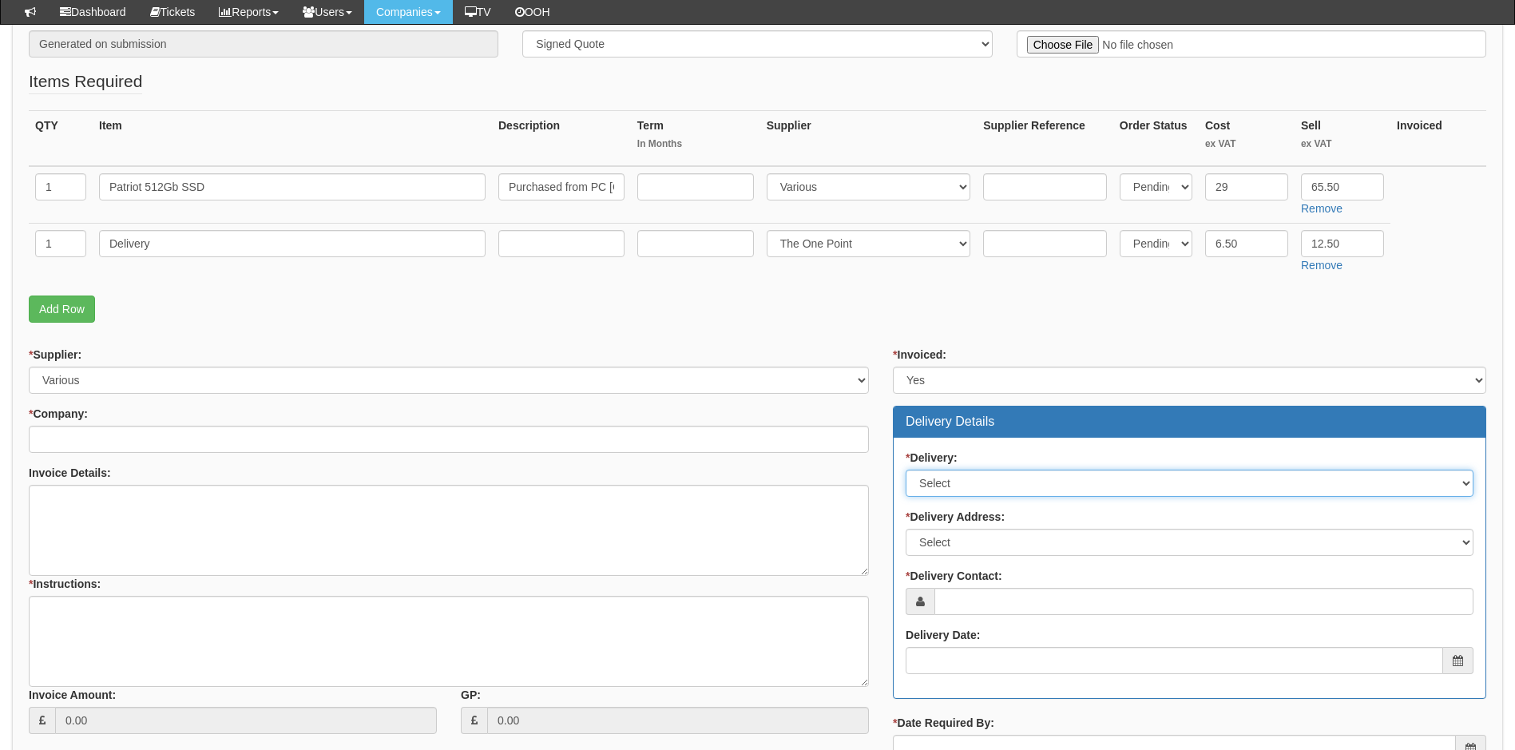
click at [1002, 481] on select "Select No Not Applicable Yes" at bounding box center [1190, 483] width 568 height 27
select select "3"
click at [906, 470] on select "Select No Not Applicable Yes" at bounding box center [1190, 483] width 568 height 27
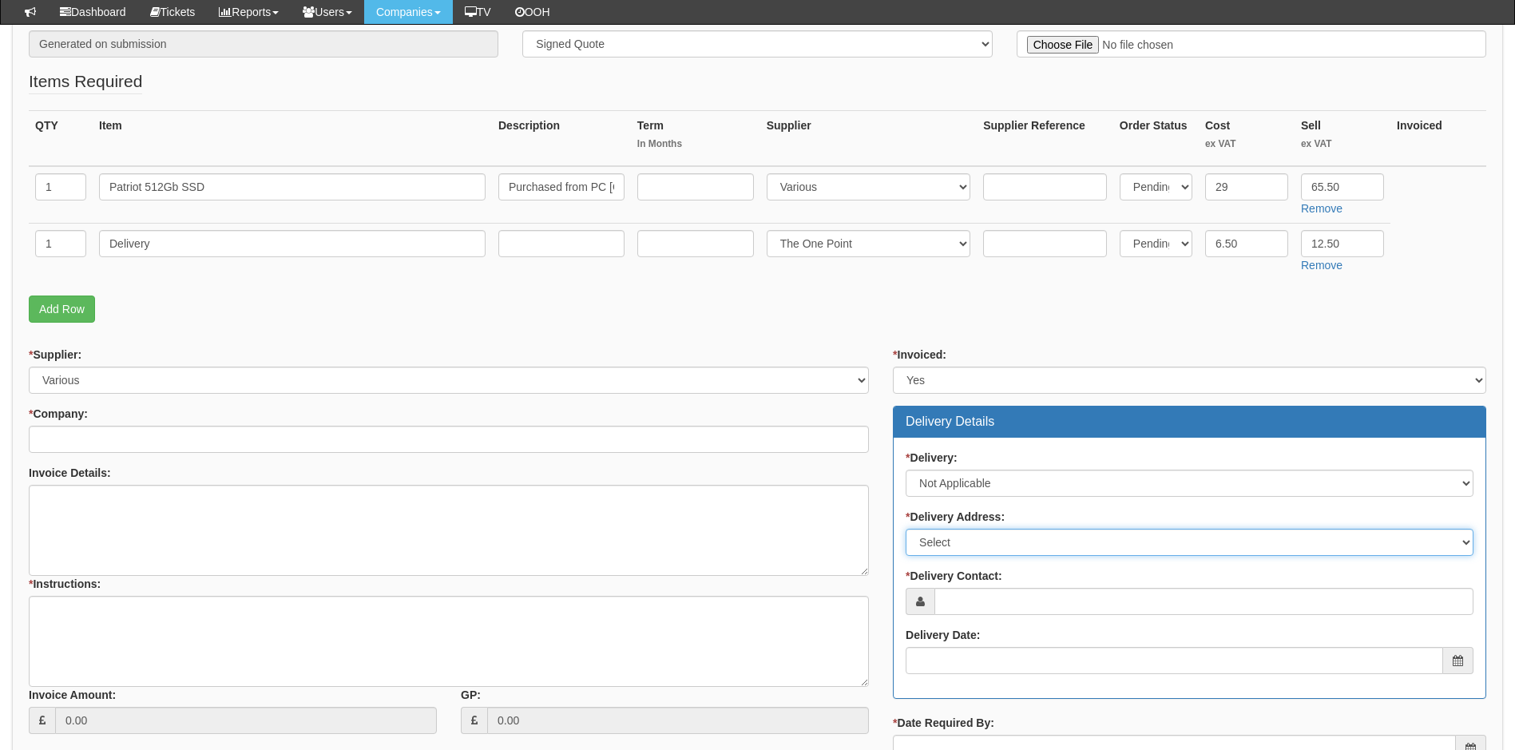
click at [1023, 537] on select "Select Not Applicable Other" at bounding box center [1190, 542] width 568 height 27
select select "N/A"
click at [906, 529] on select "Select Not Applicable Other" at bounding box center [1190, 542] width 568 height 27
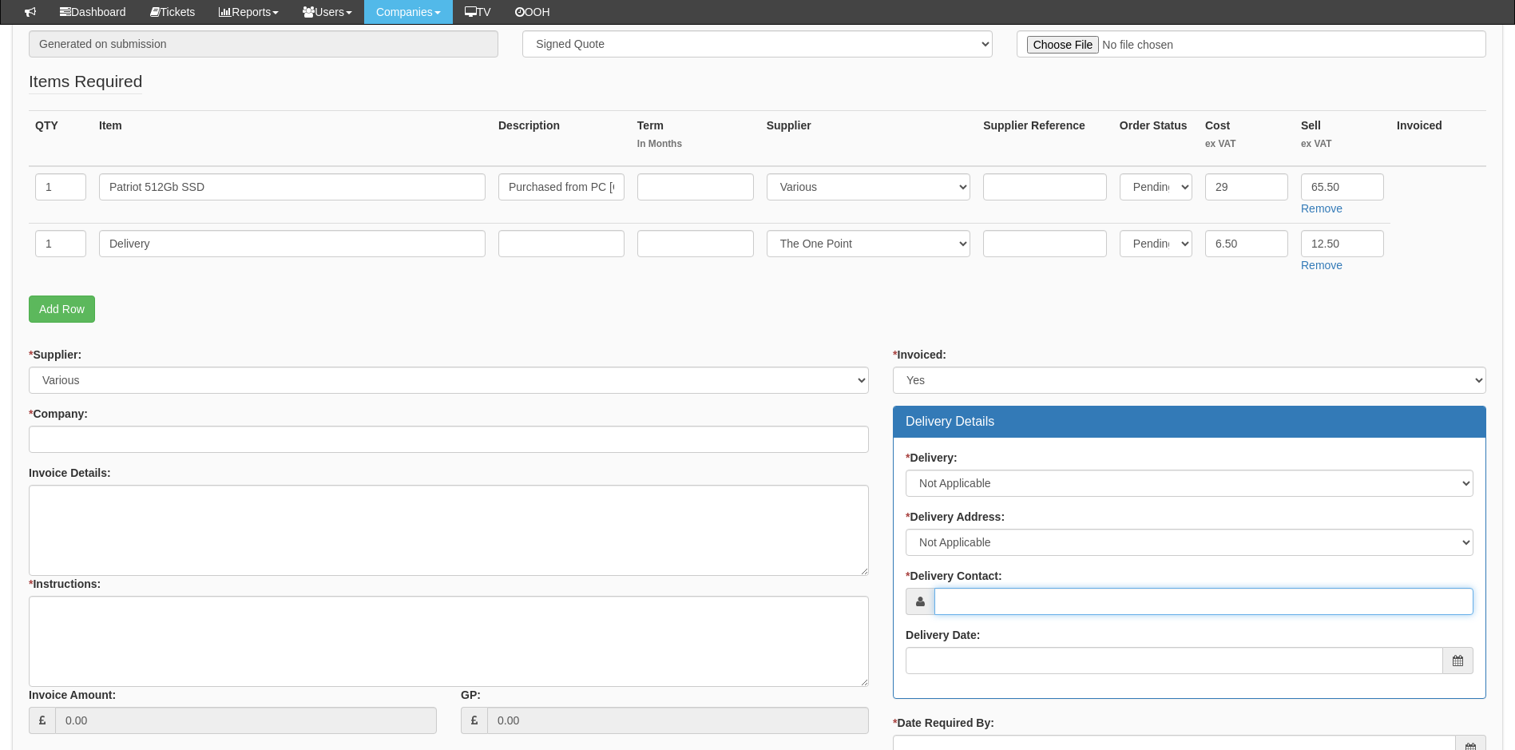
click at [1007, 596] on input "* Delivery Contact:" at bounding box center [1204, 601] width 539 height 27
click at [1017, 610] on input "* Delivery Contact:" at bounding box center [1204, 601] width 539 height 27
paste input "gift@summerbridge.co.uk"
type input "gift@summerbridge.co.uk"
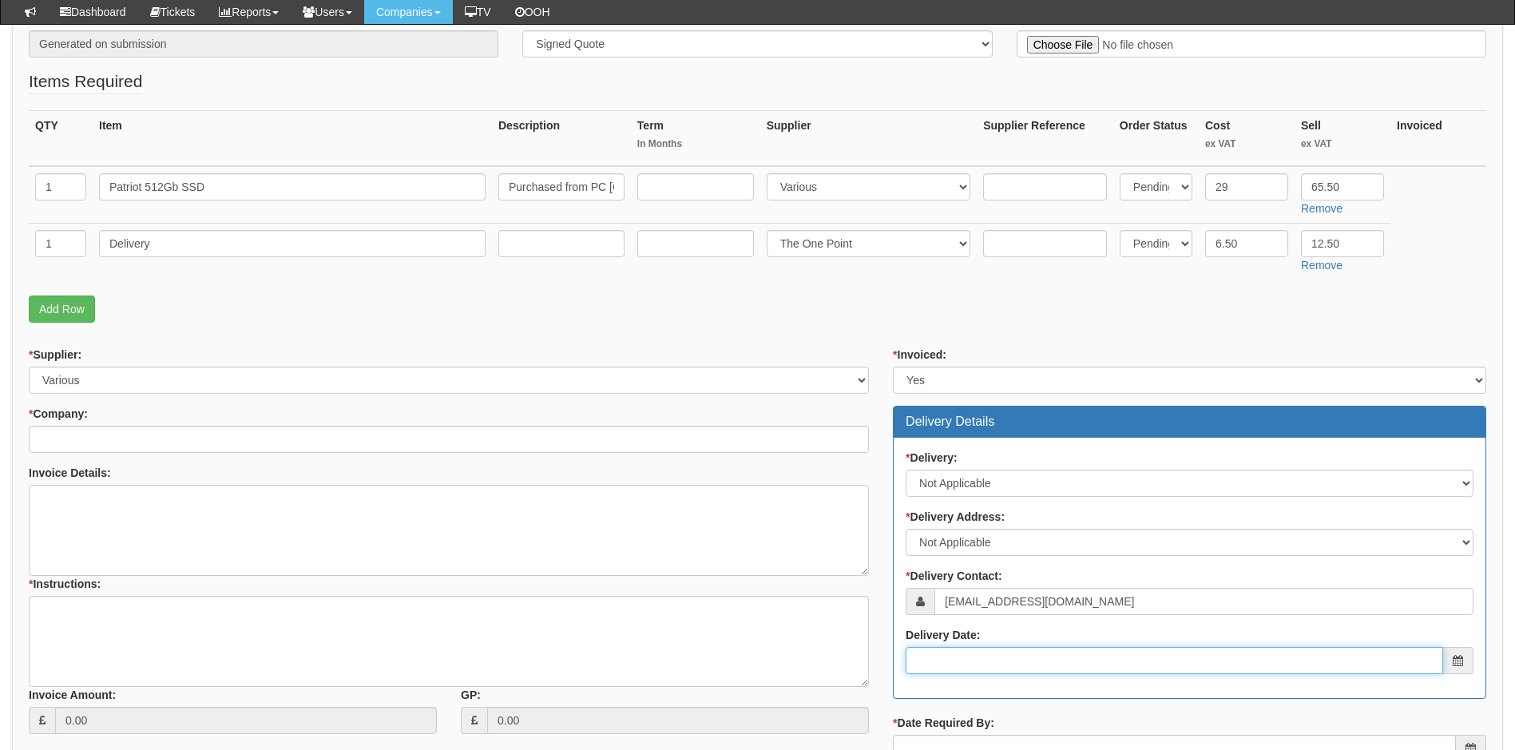
click at [985, 662] on input "Delivery Date:" at bounding box center [1175, 660] width 538 height 27
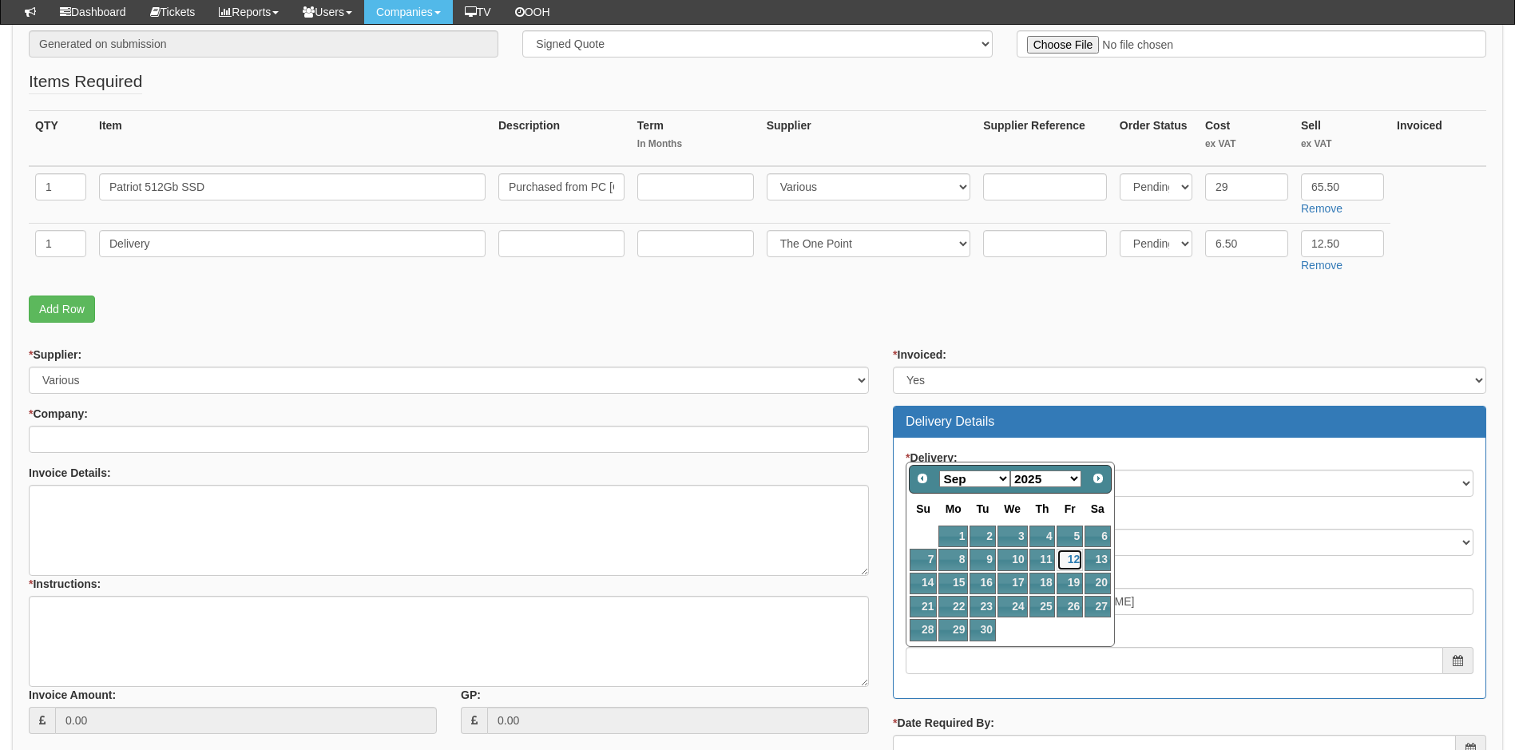
click at [1076, 566] on link "12" at bounding box center [1070, 560] width 26 height 22
type input "[DATE]"
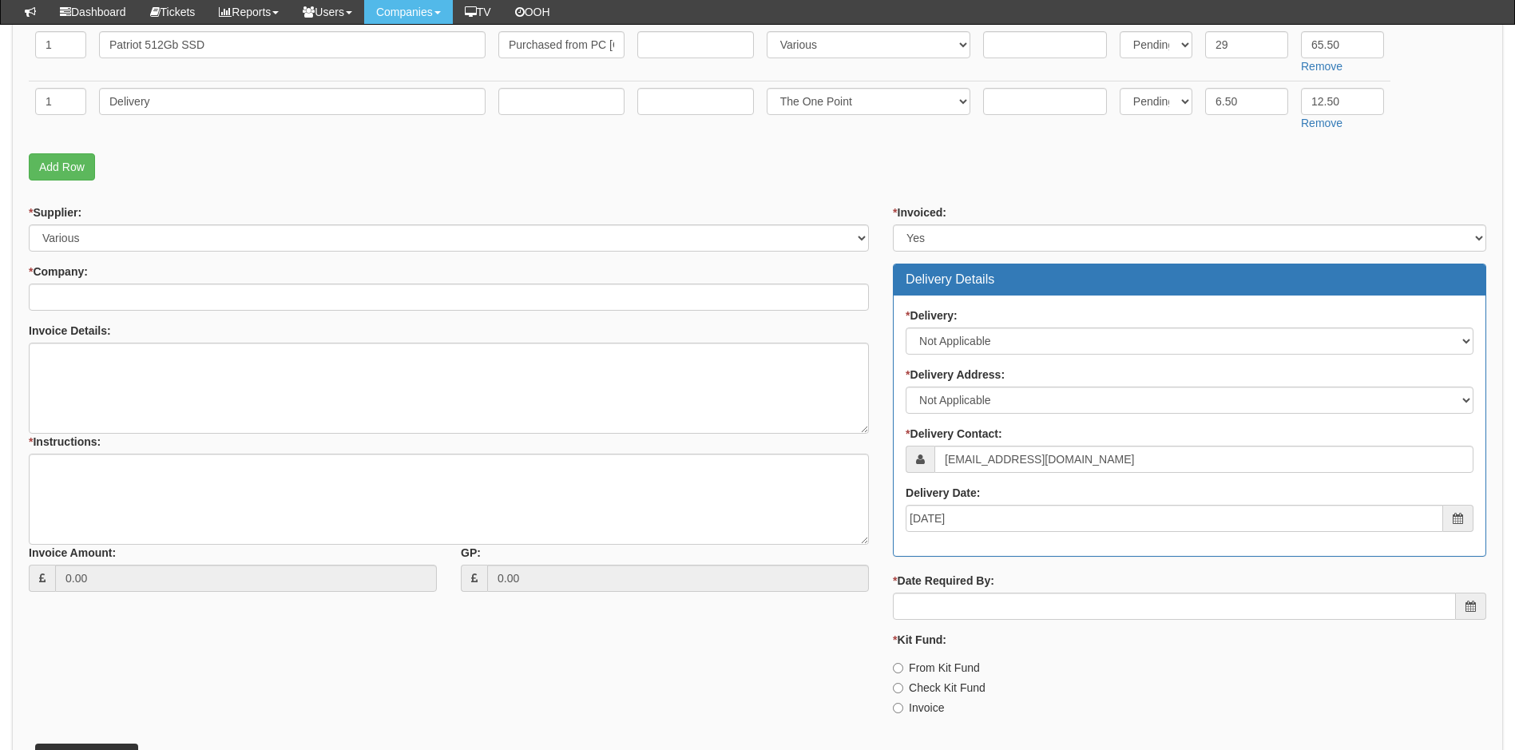
scroll to position [479, 0]
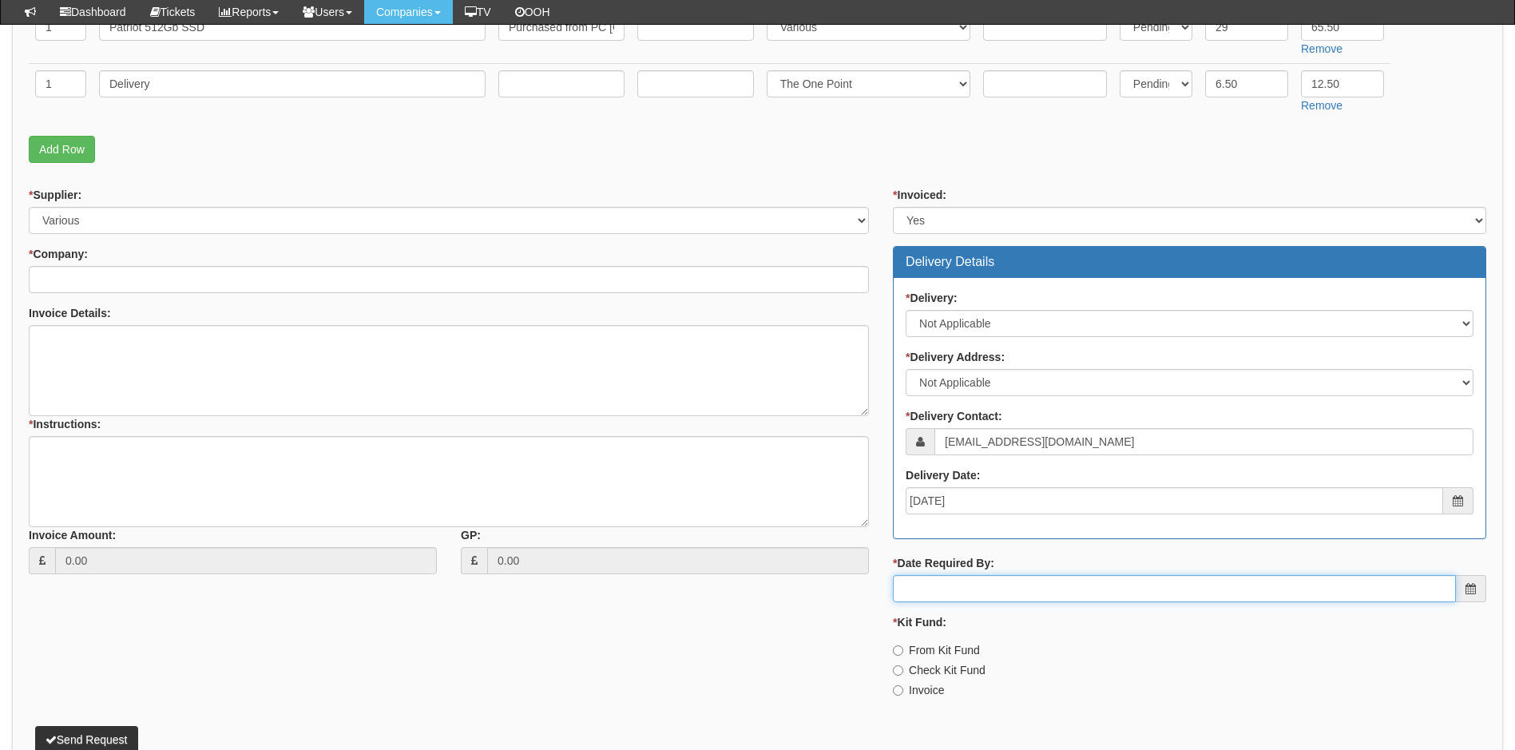
click at [1038, 599] on input "* Date Required By:" at bounding box center [1174, 588] width 563 height 27
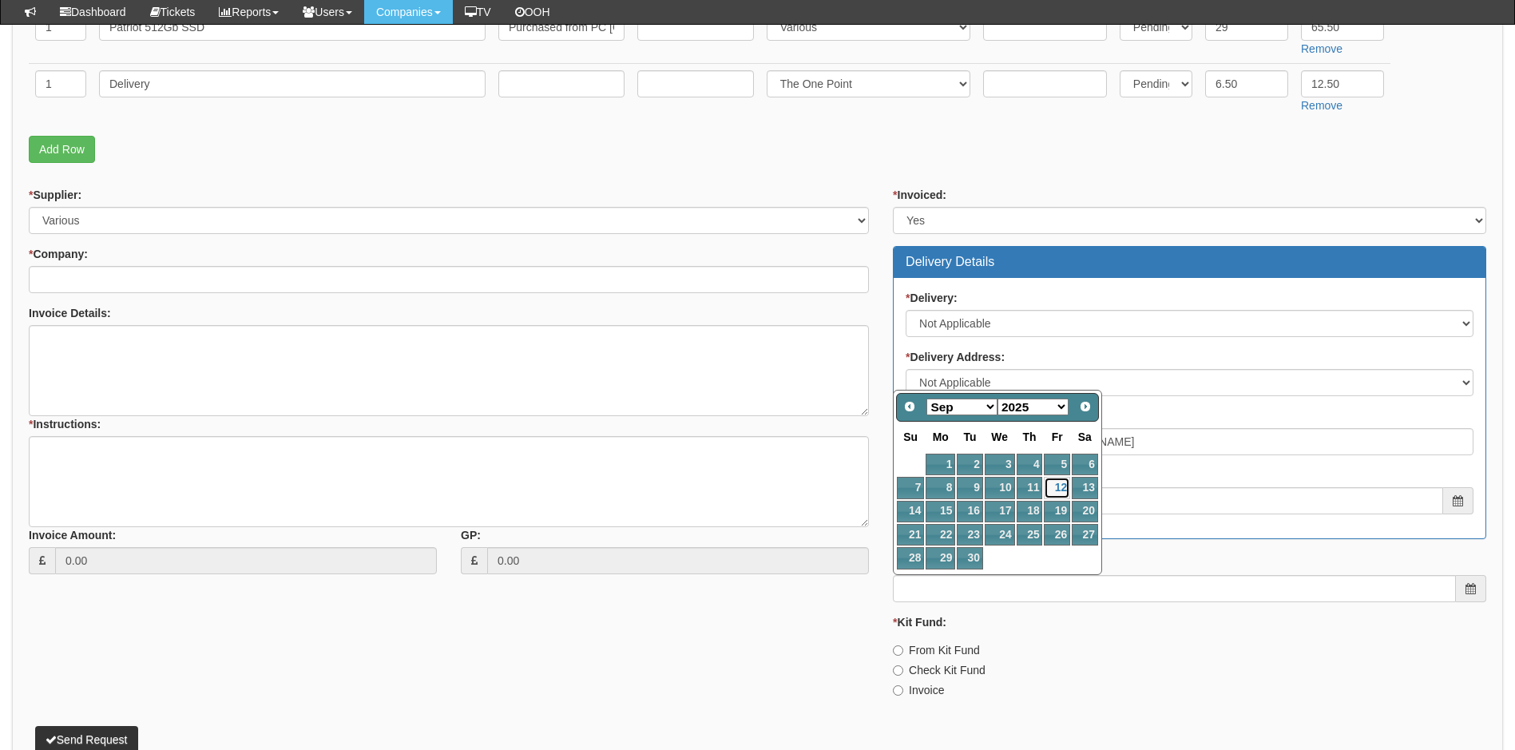
drag, startPoint x: 1057, startPoint y: 480, endPoint x: 1050, endPoint y: 524, distance: 44.5
click at [1057, 481] on link "12" at bounding box center [1057, 488] width 26 height 22
type input "[DATE]"
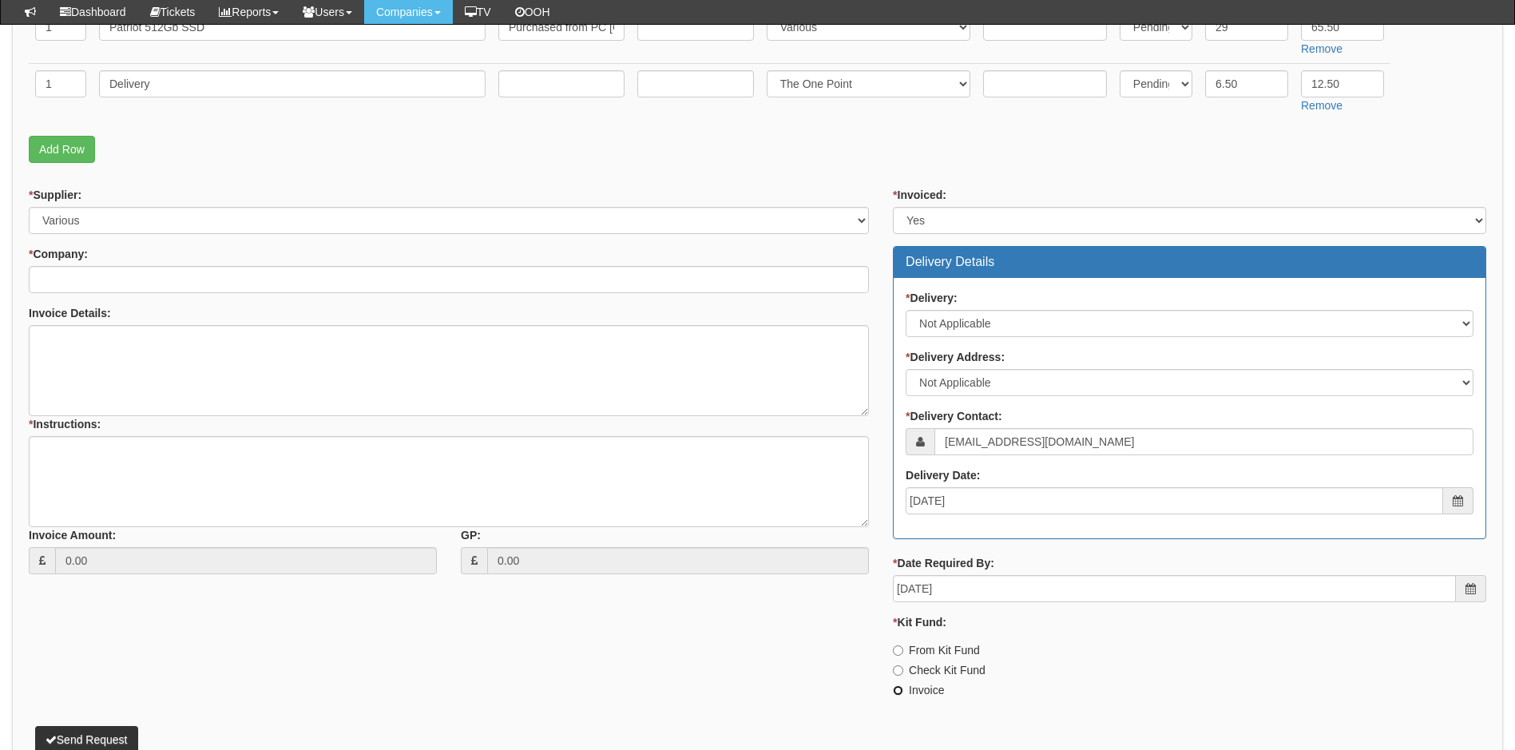
click at [898, 690] on input "Invoice" at bounding box center [898, 690] width 10 height 10
radio input "true"
click at [113, 283] on input "* Company:" at bounding box center [449, 279] width 840 height 27
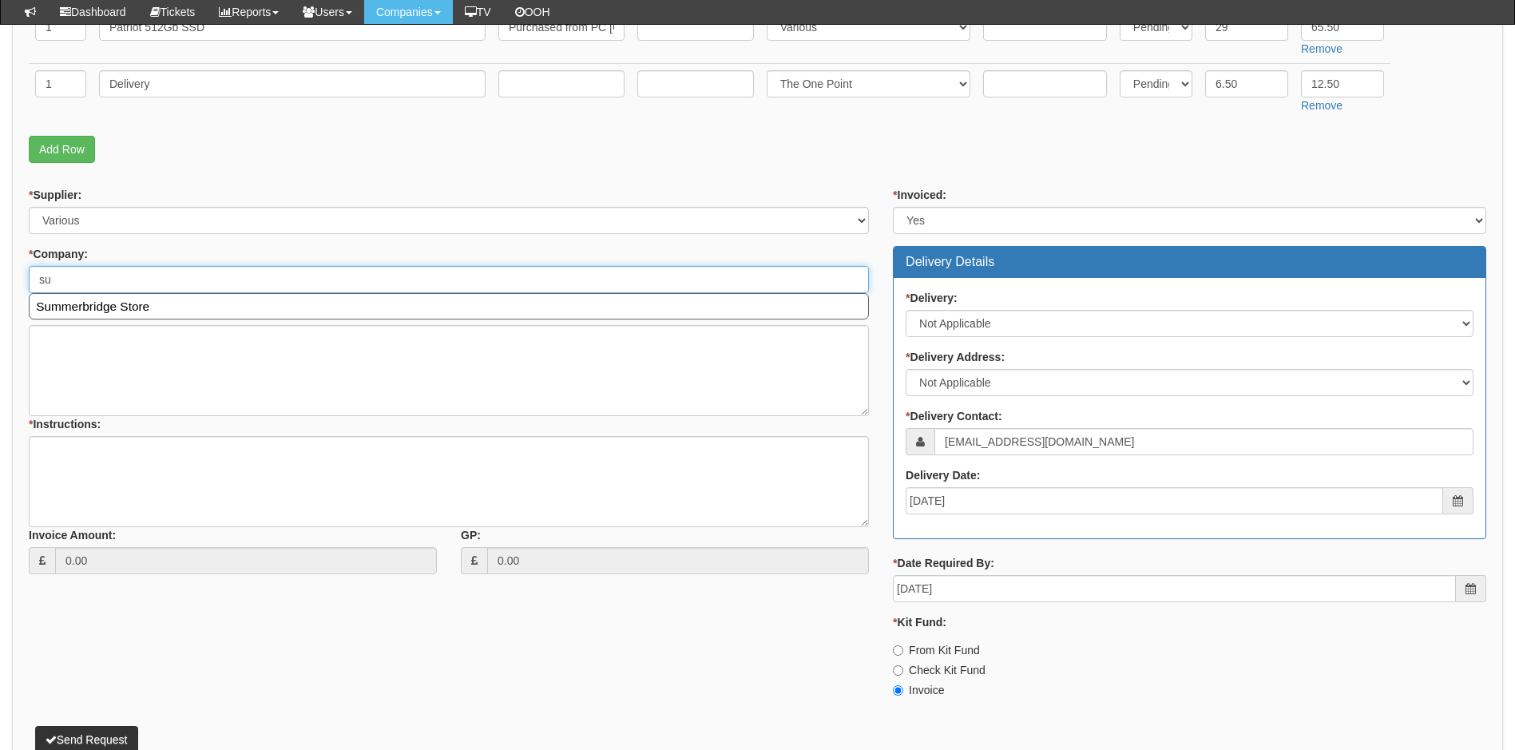
type input "s"
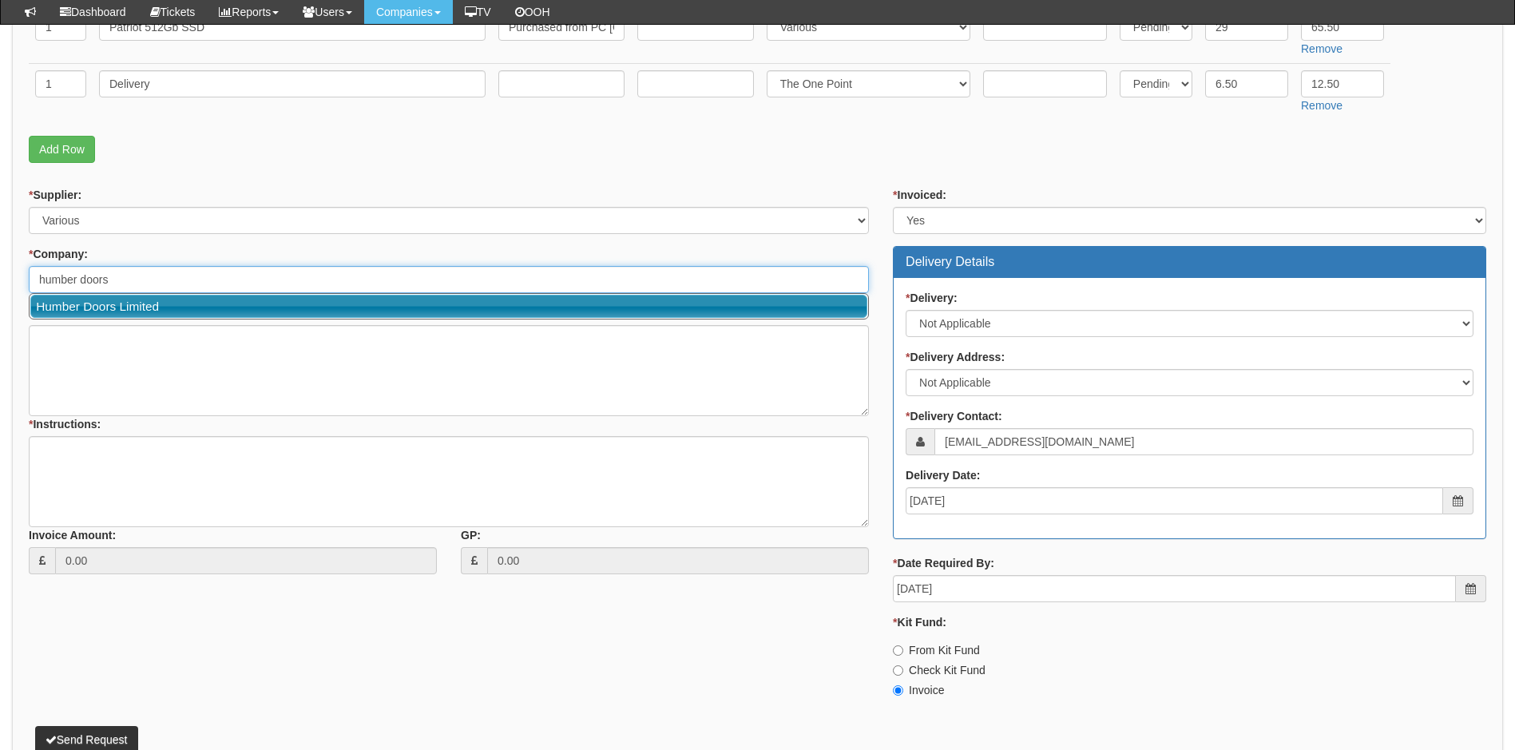
click at [133, 306] on link "Humber Doors Limited" at bounding box center [448, 306] width 837 height 23
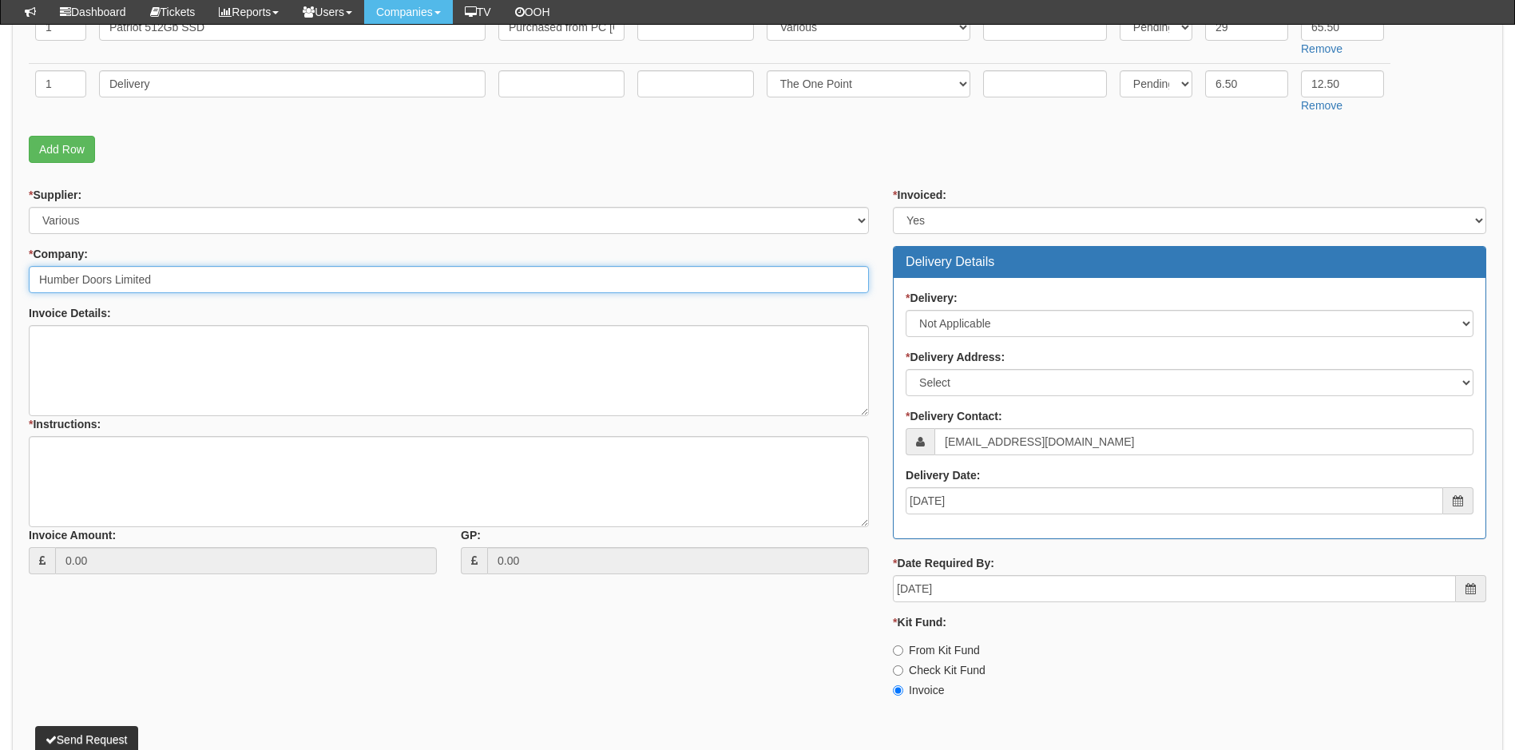
type input "Humber Doors Limited"
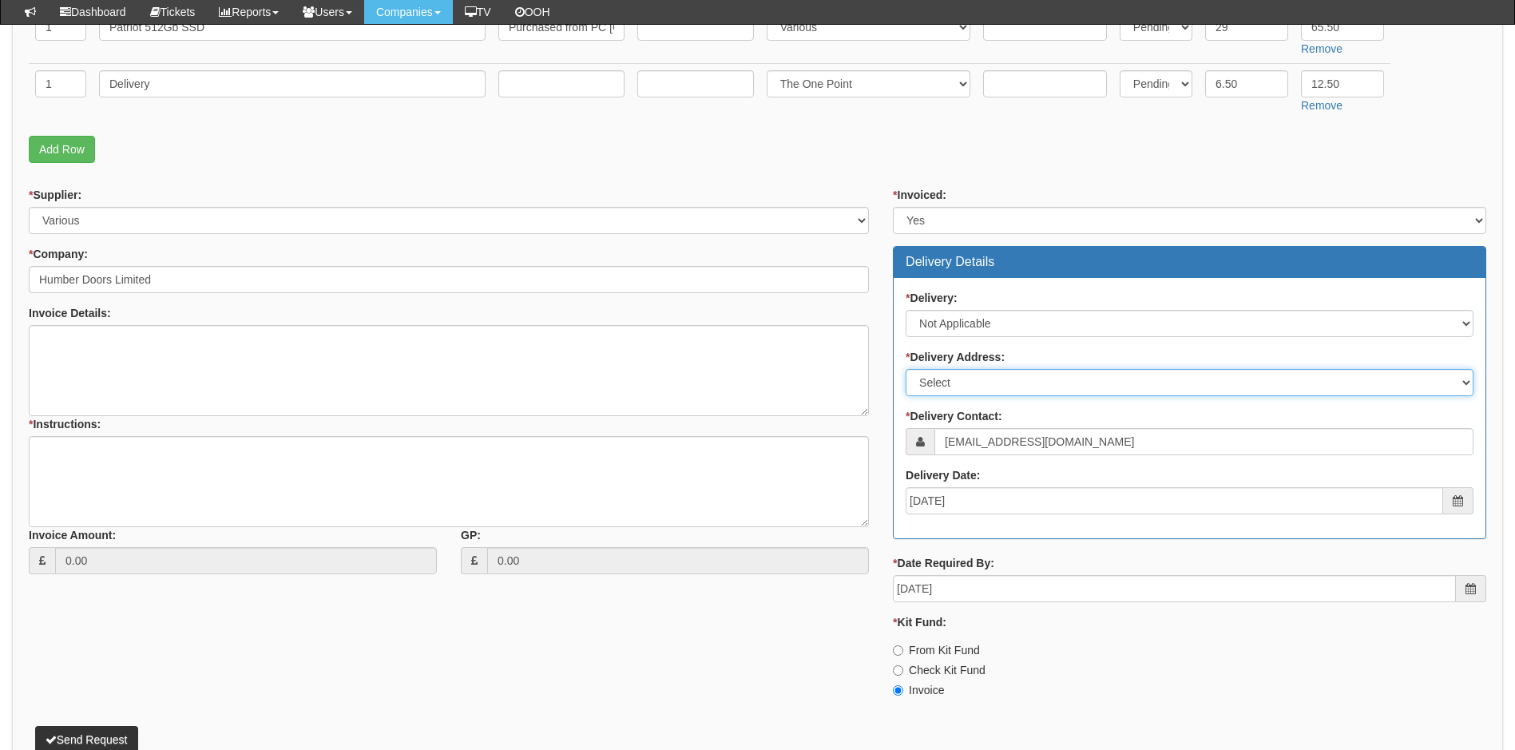
click at [1002, 383] on select "Select Not Applicable Main Address - HU10 6RJ Other" at bounding box center [1190, 382] width 568 height 27
select select "N/A"
click at [906, 369] on select "Select Not Applicable Main Address - HU10 6RJ Other" at bounding box center [1190, 382] width 568 height 27
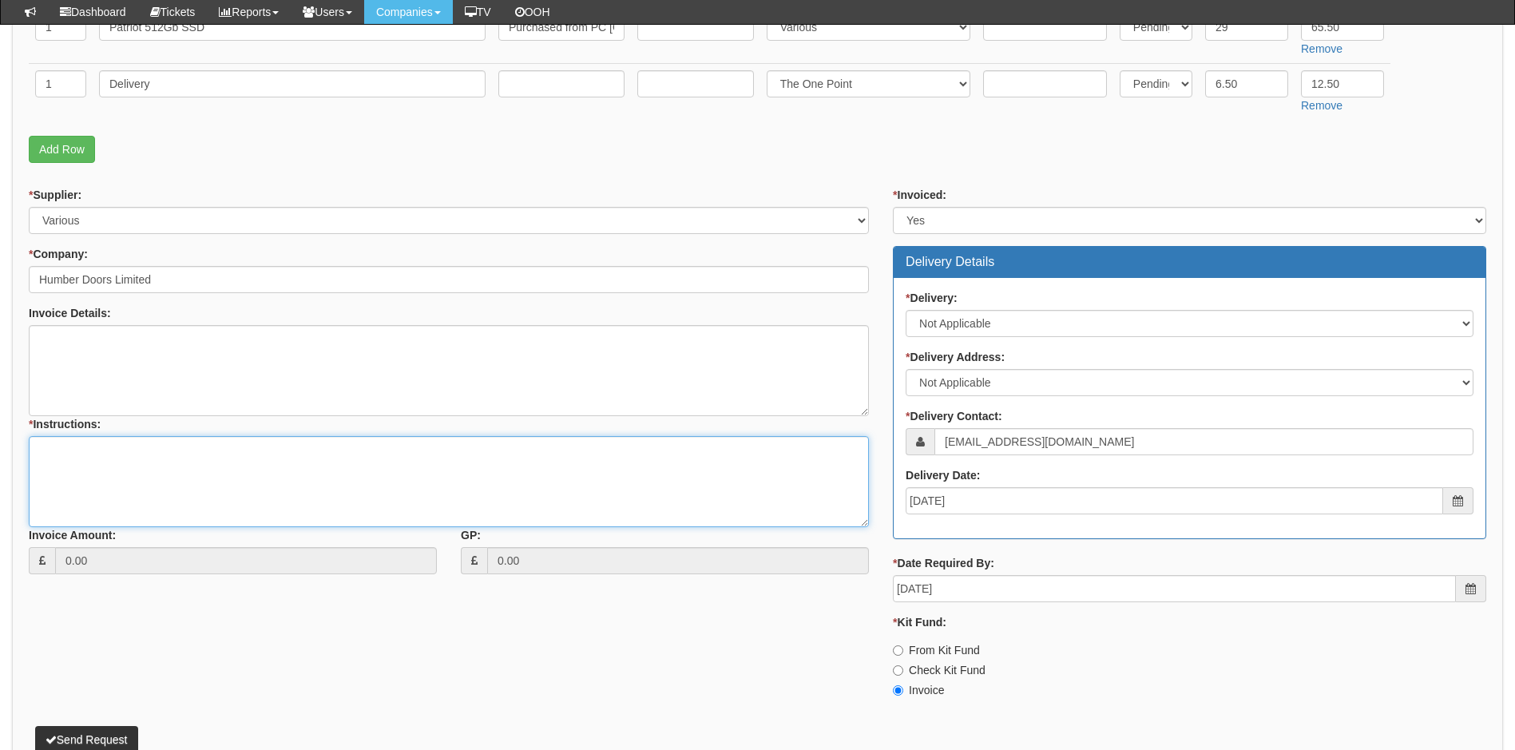
click at [107, 465] on textarea "* Instructions:" at bounding box center [449, 481] width 840 height 91
click at [531, 447] on textarea "INVOICE Only. Product sourced from PC Shack, 2 Witty Street, Hull HU3 4TT cost …" at bounding box center [449, 481] width 840 height 91
click at [117, 450] on textarea "INVOICE Only. Product sourced from PC Shack, 2 Witty Street, Hull HU3 4TT cost …" at bounding box center [449, 481] width 840 height 91
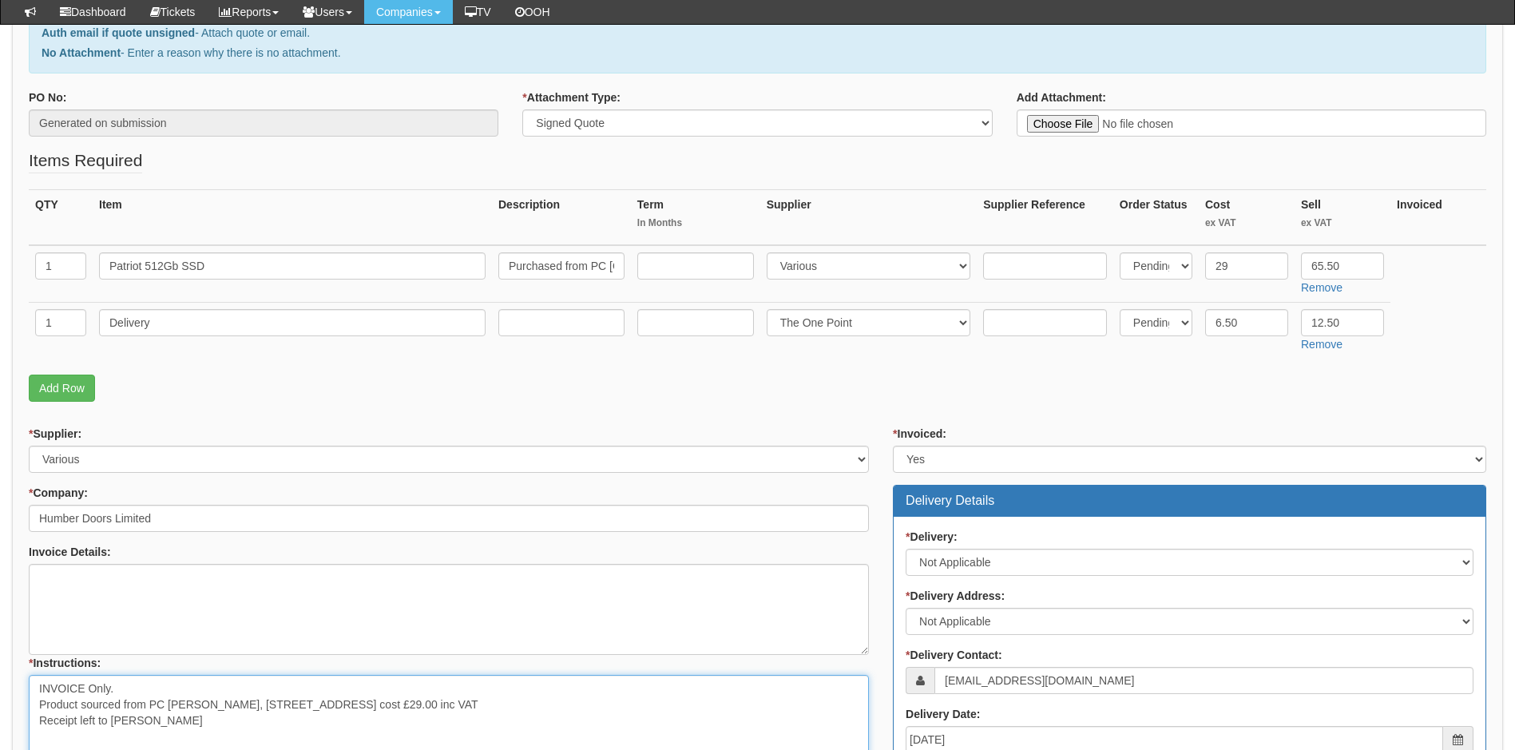
scroll to position [240, 0]
type textarea "INVOICE Only. Product sourced from PC Shack, 2 Witty Street, Hull HU3 4TT cost …"
click at [146, 269] on input "Patriot 512Gb SSD" at bounding box center [292, 266] width 387 height 27
type input "512Gb SSD"
click at [595, 265] on input "Purchased from PC Shack Witty Street" at bounding box center [561, 266] width 126 height 27
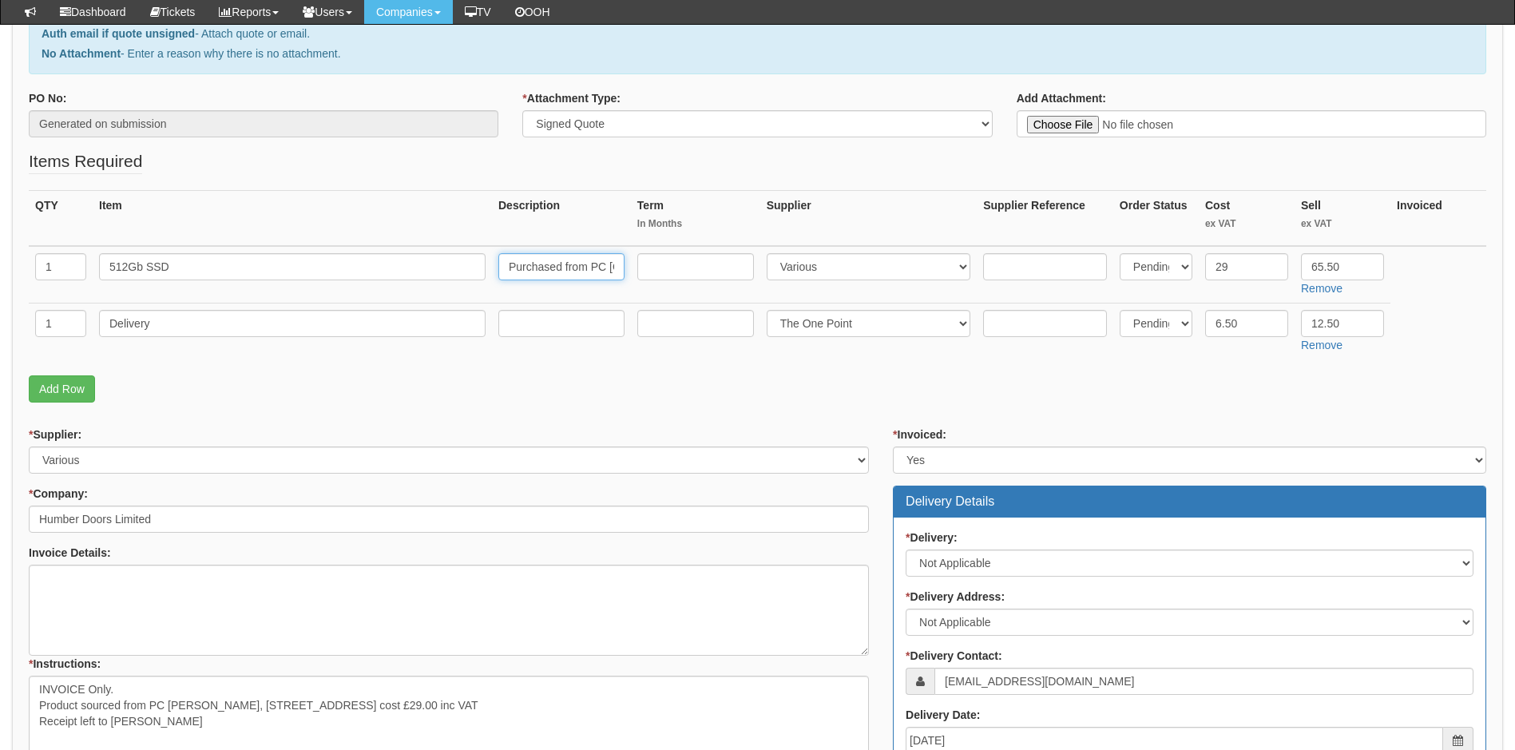
click at [595, 265] on input "Purchased from PC Shack Witty Street" at bounding box center [561, 266] width 126 height 27
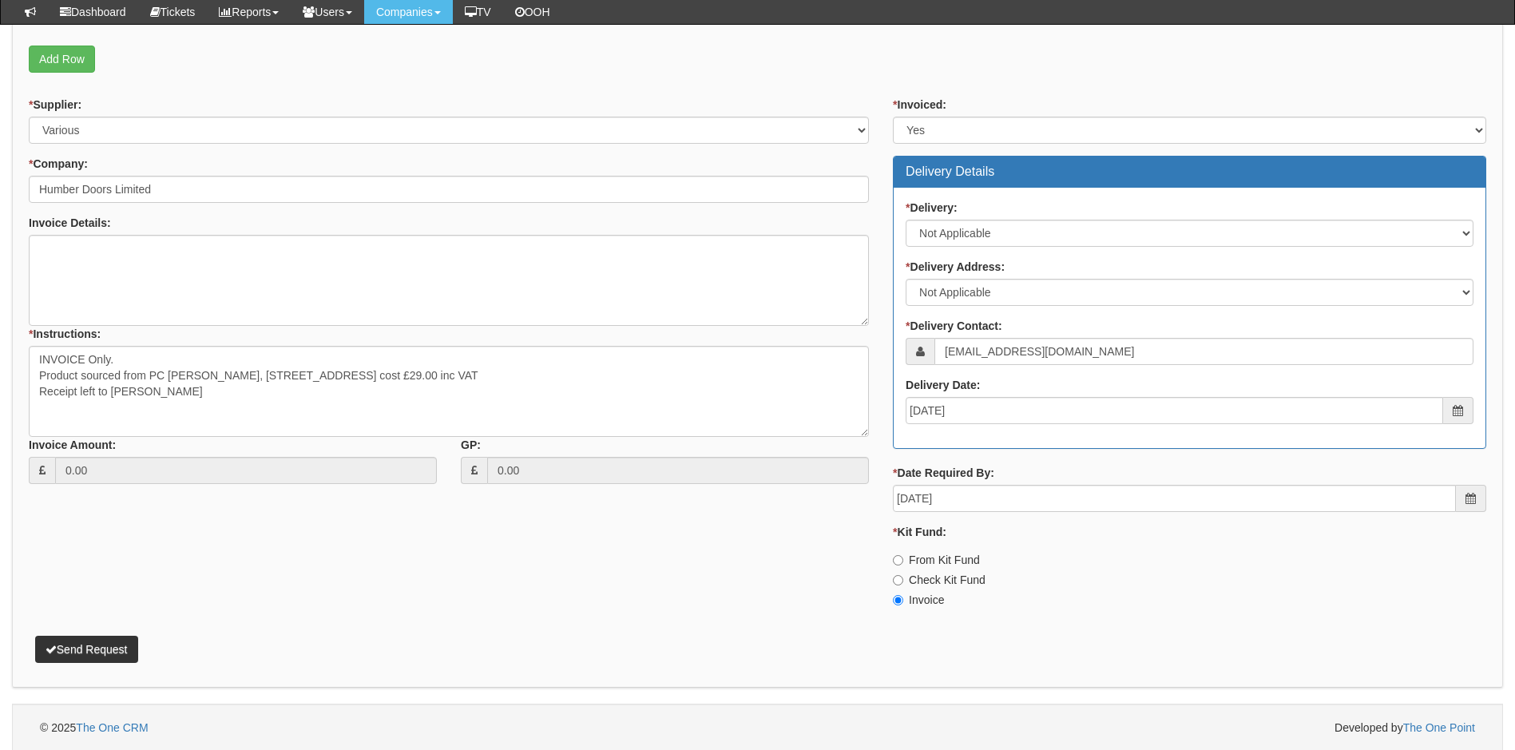
scroll to position [571, 0]
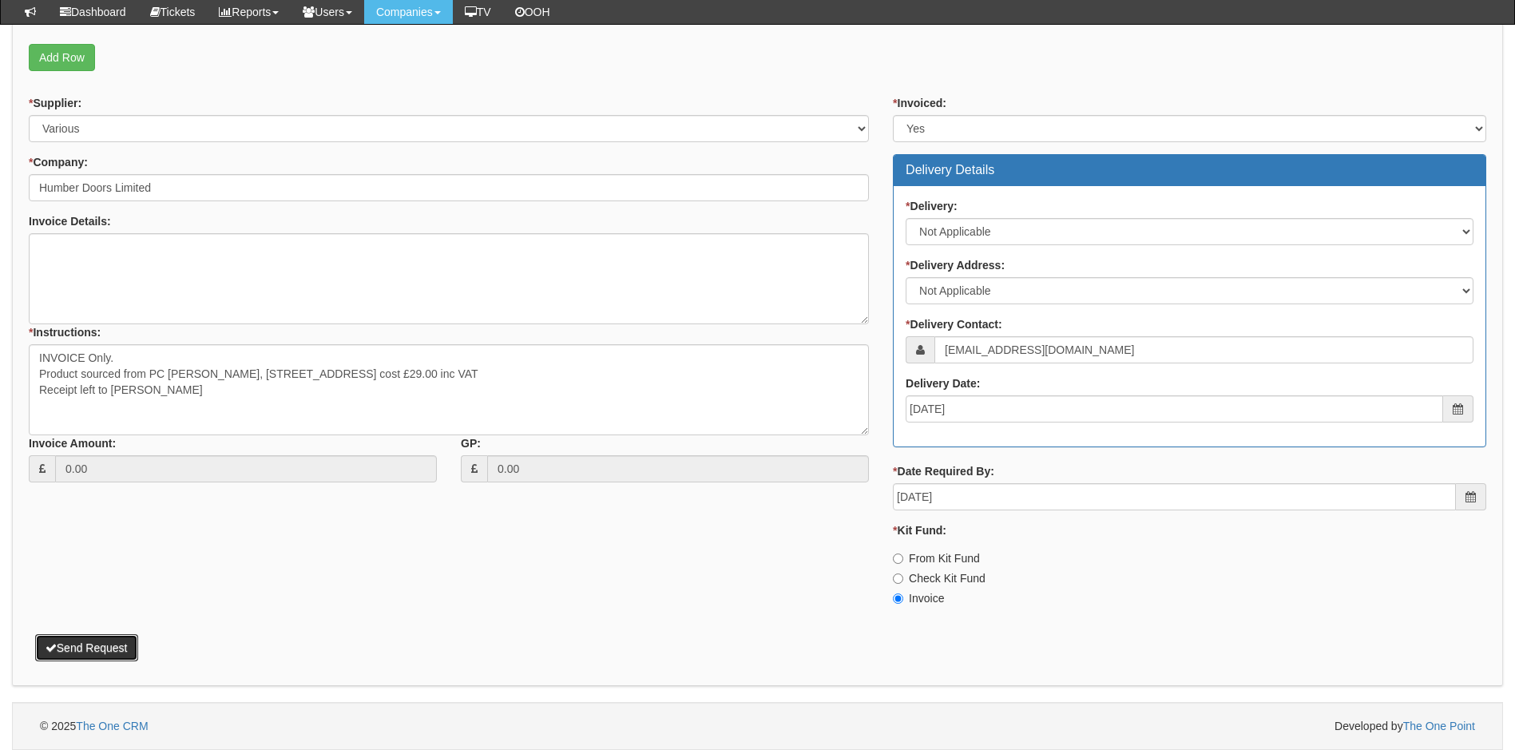
click at [101, 655] on button "Send Request" at bounding box center [86, 647] width 103 height 27
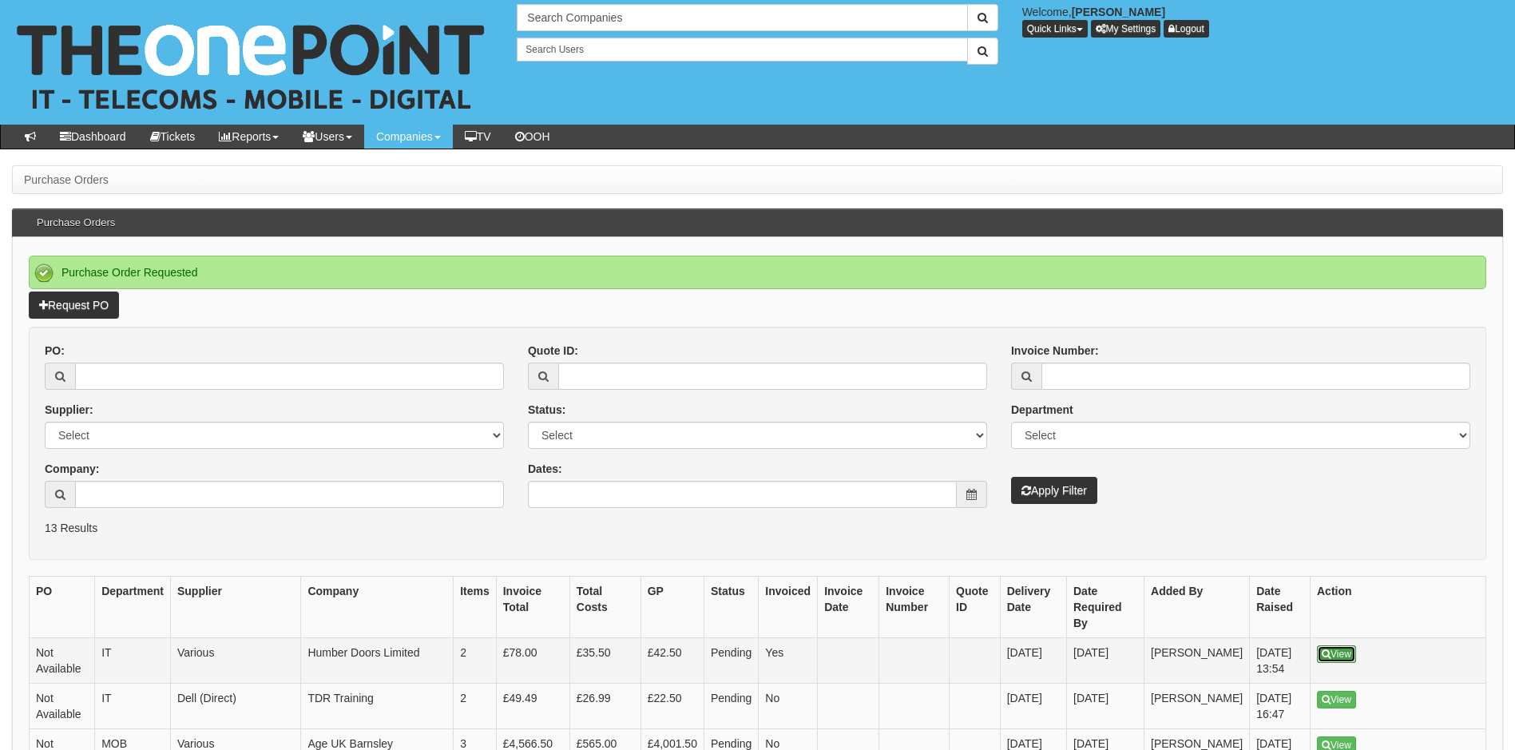
click at [1334, 645] on link "View" at bounding box center [1336, 654] width 39 height 18
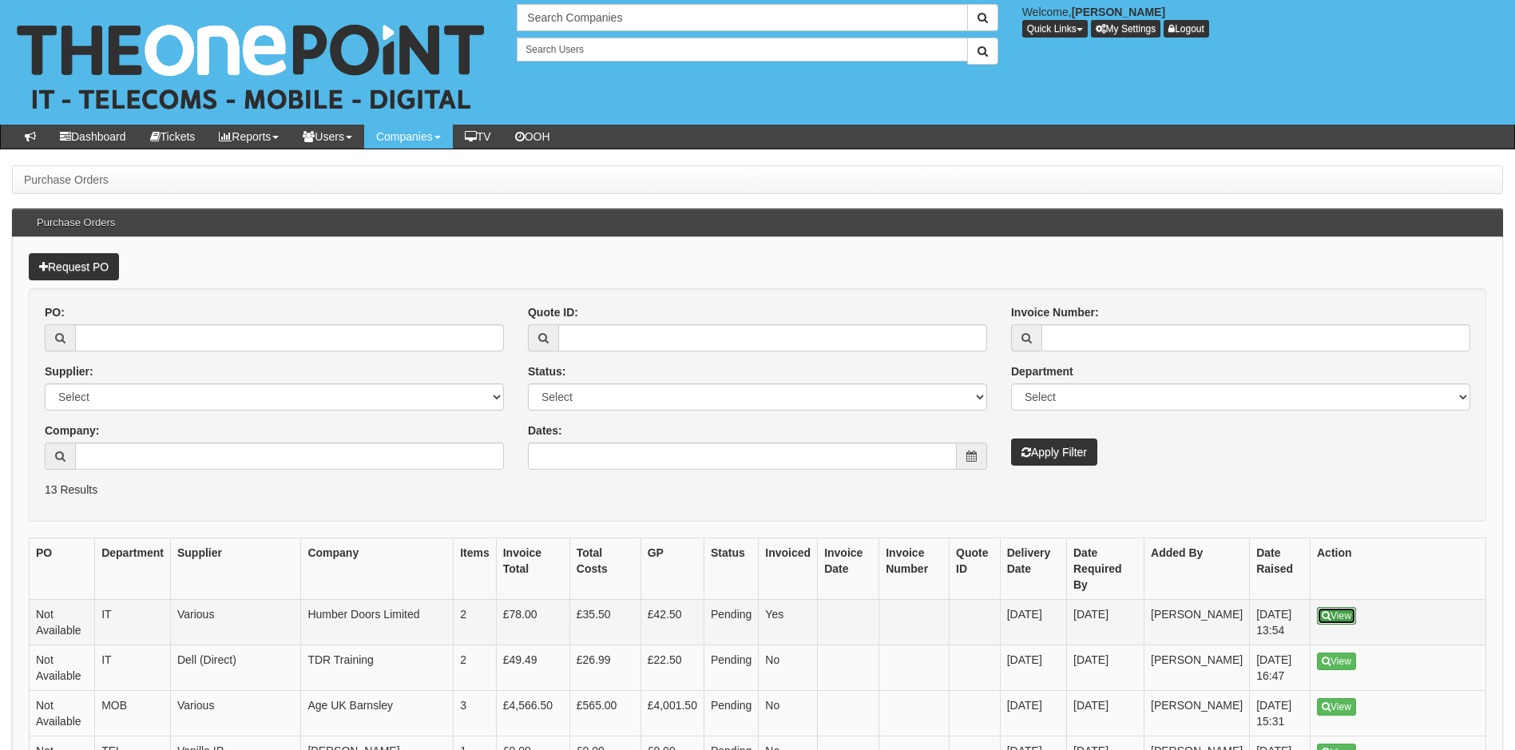
click at [1333, 607] on link "View" at bounding box center [1336, 616] width 39 height 18
